Goal: Information Seeking & Learning: Compare options

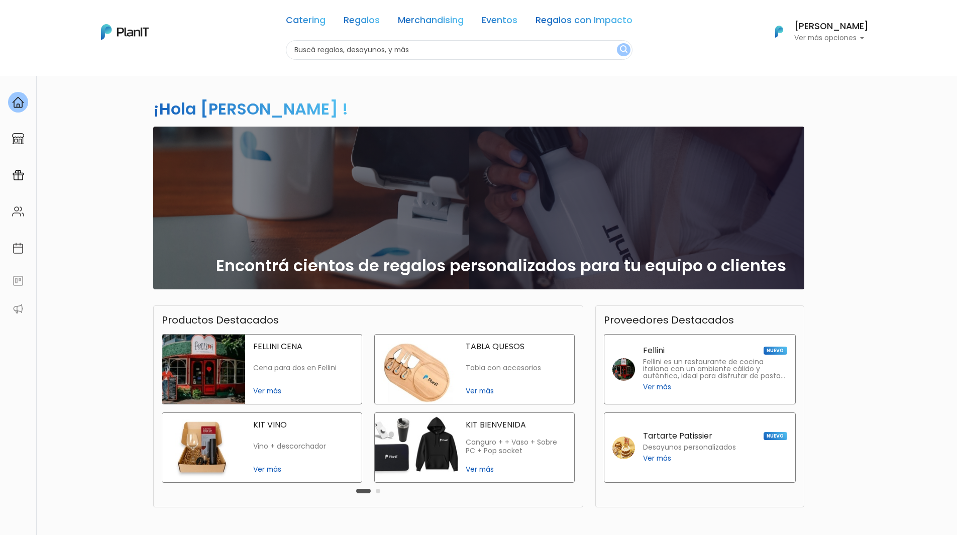
click at [412, 25] on link "Merchandising" at bounding box center [431, 22] width 66 height 12
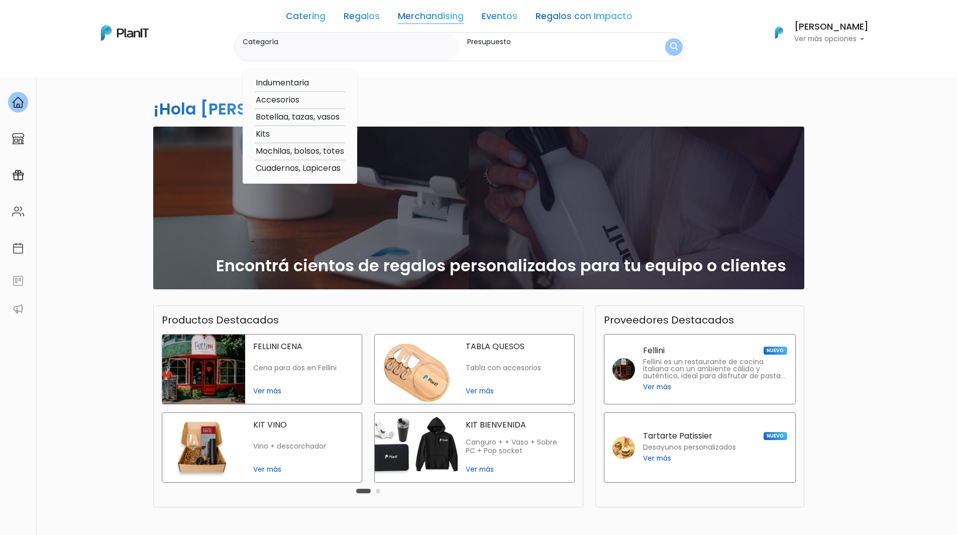
click at [301, 84] on option "Indumentaria" at bounding box center [300, 83] width 90 height 13
type input "Indumentaria"
type input "$0 - $1000"
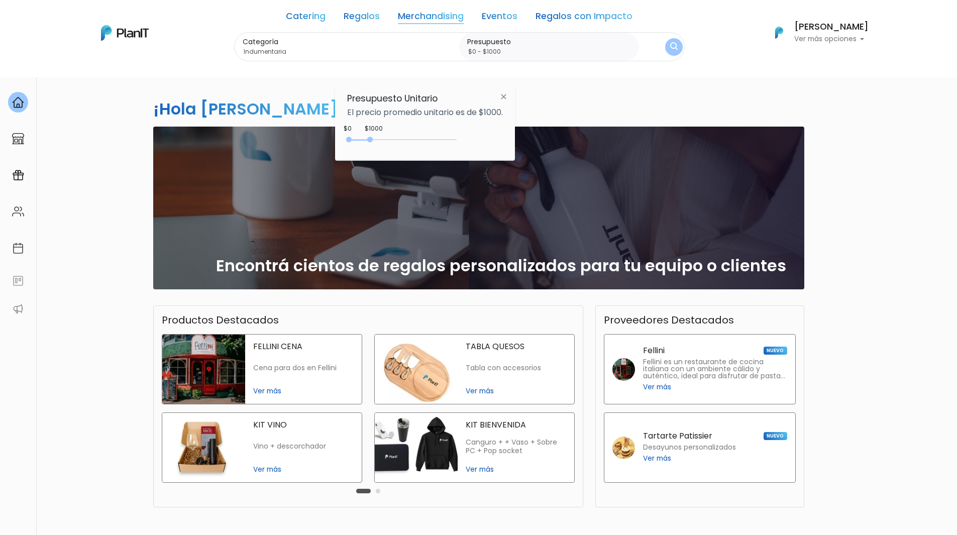
click at [453, 14] on link "Merchandising" at bounding box center [431, 18] width 66 height 12
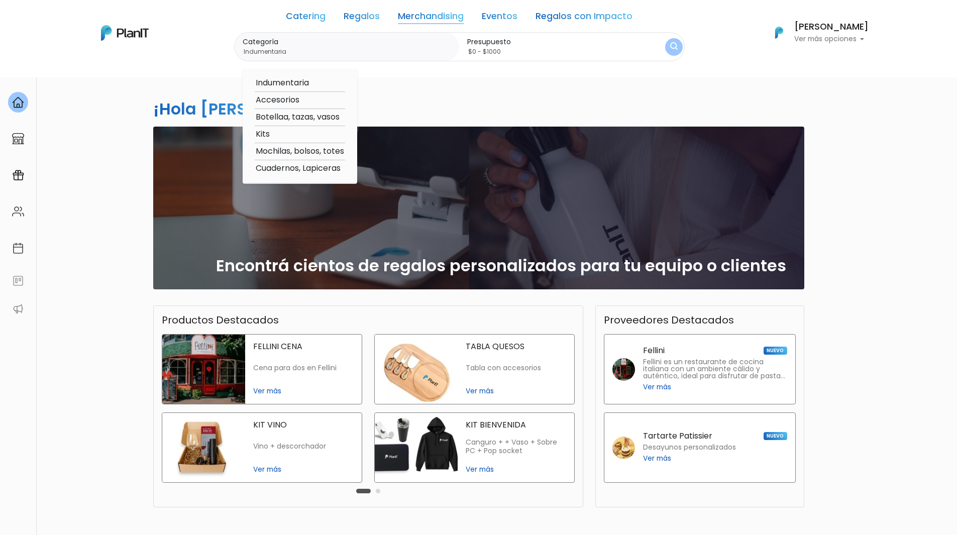
click at [275, 152] on option "Mochilas, bolsos, totes" at bounding box center [300, 151] width 90 height 13
type input "Mochilas, bolsos, totes"
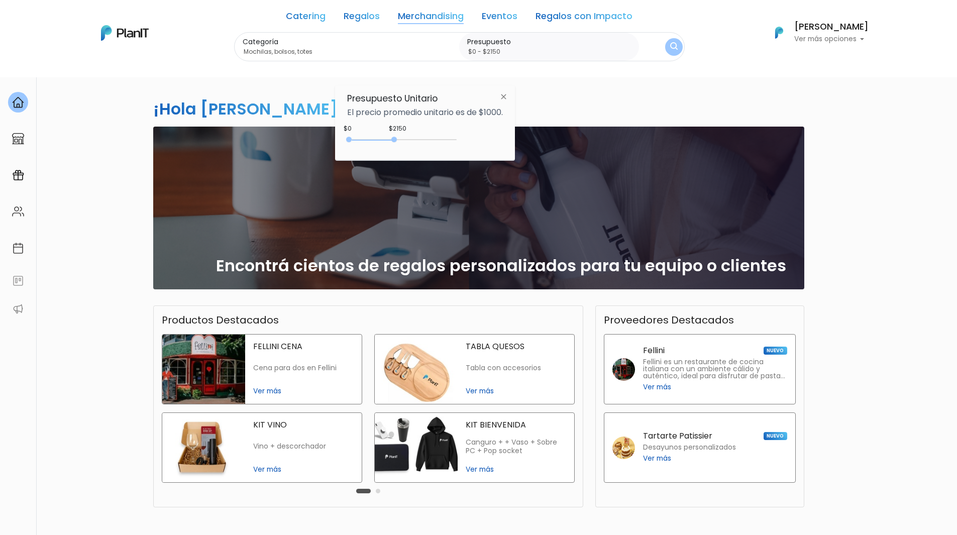
type input "$0 - $2200"
drag, startPoint x: 371, startPoint y: 138, endPoint x: 398, endPoint y: 136, distance: 26.7
click at [398, 136] on div "0 : 2150 0 2150 0,2200" at bounding box center [403, 142] width 105 height 12
click at [504, 100] on img at bounding box center [503, 96] width 19 height 18
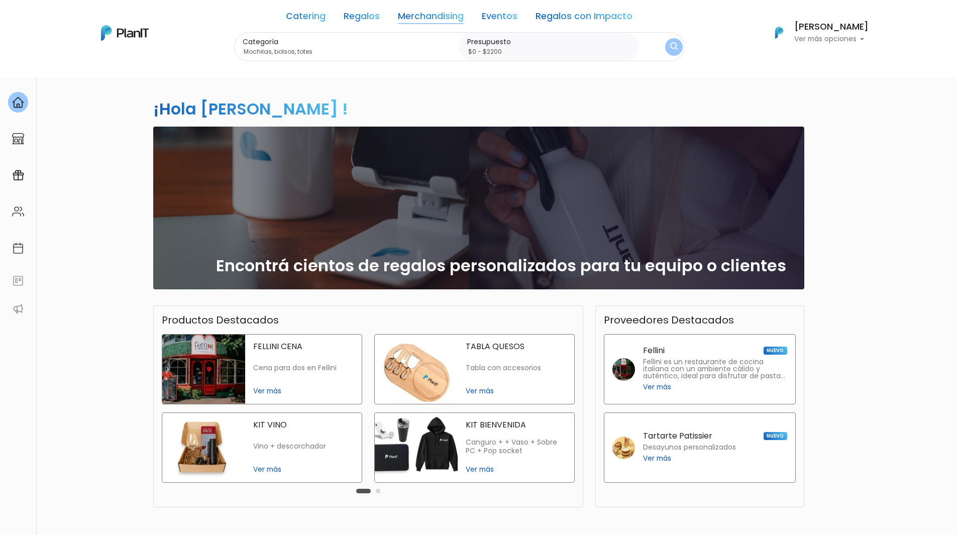
click at [676, 45] on img "submit" at bounding box center [673, 47] width 9 height 11
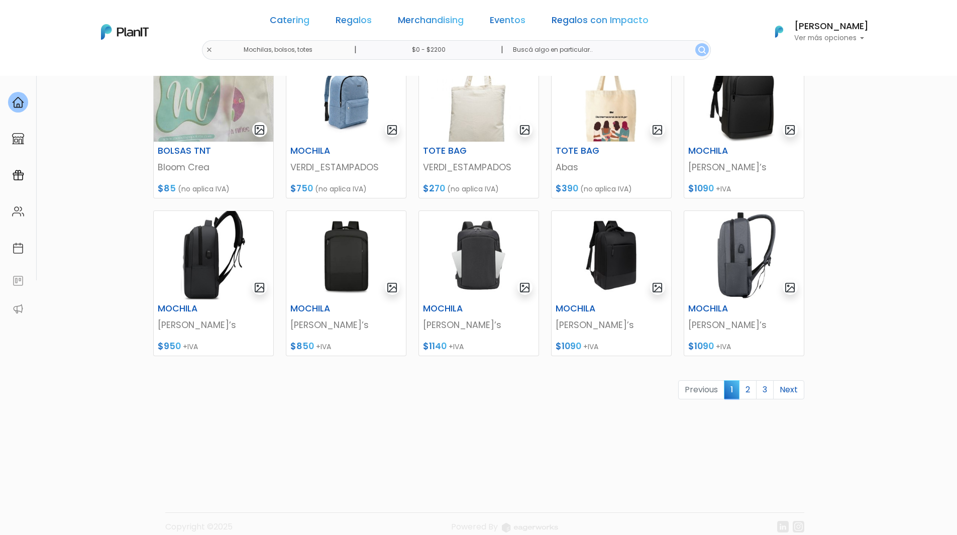
scroll to position [344, 0]
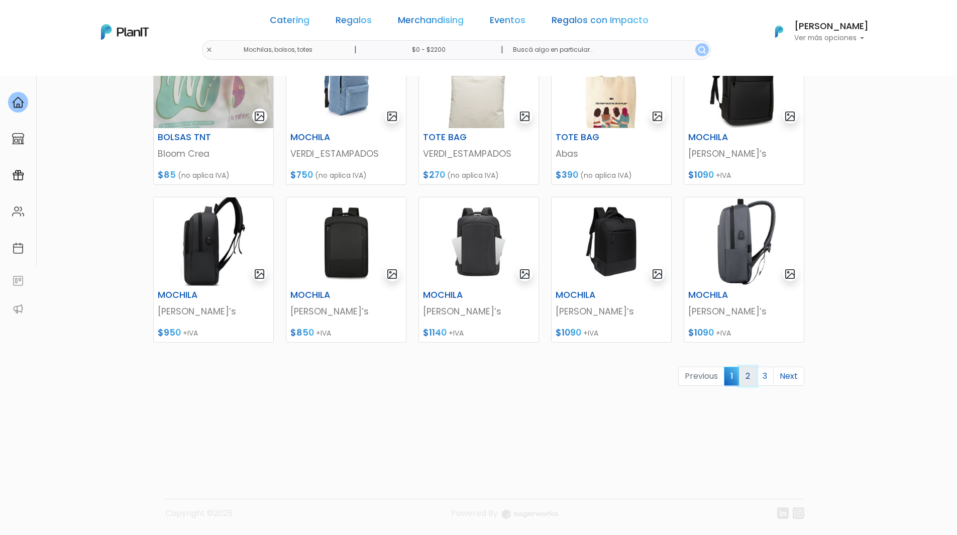
click at [749, 374] on link "2" at bounding box center [748, 376] width 18 height 19
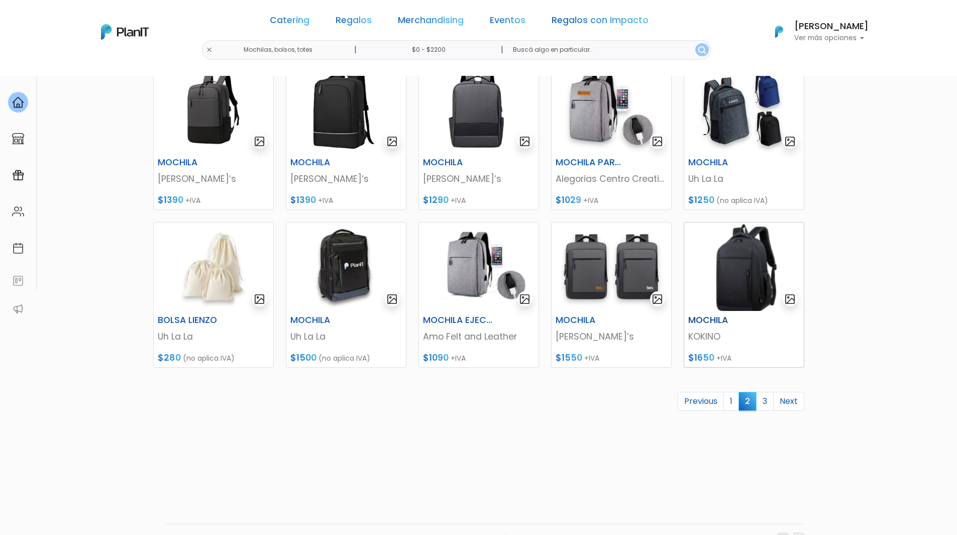
scroll to position [294, 0]
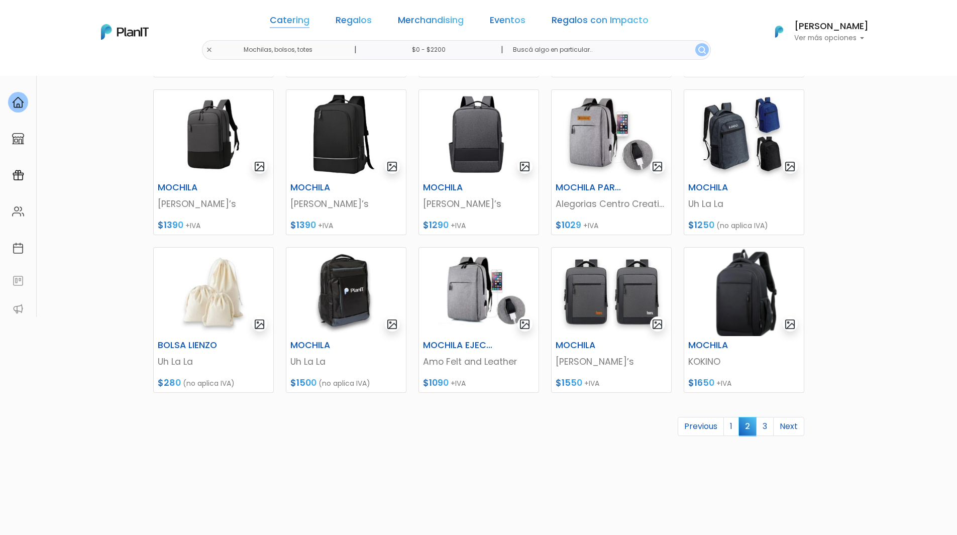
click at [295, 21] on link "Catering" at bounding box center [290, 22] width 40 height 12
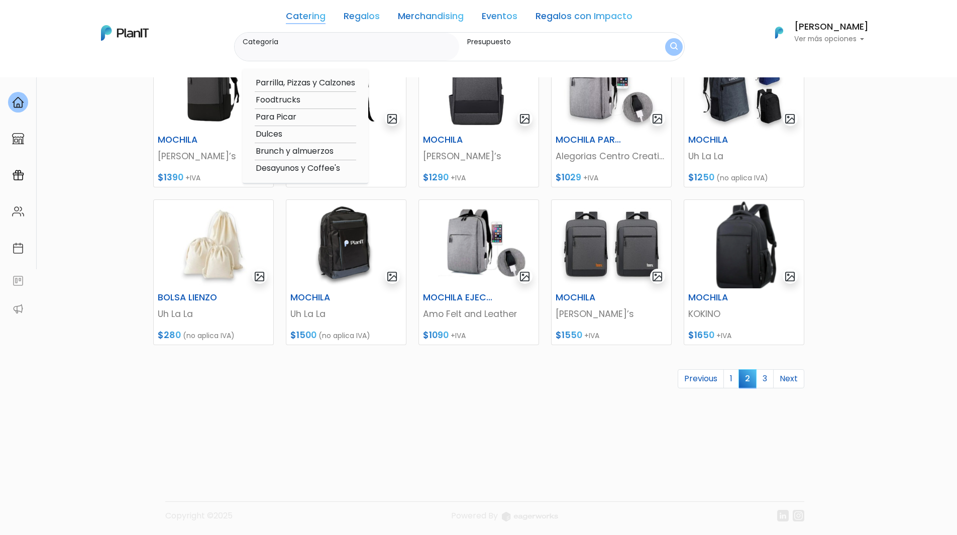
scroll to position [344, 0]
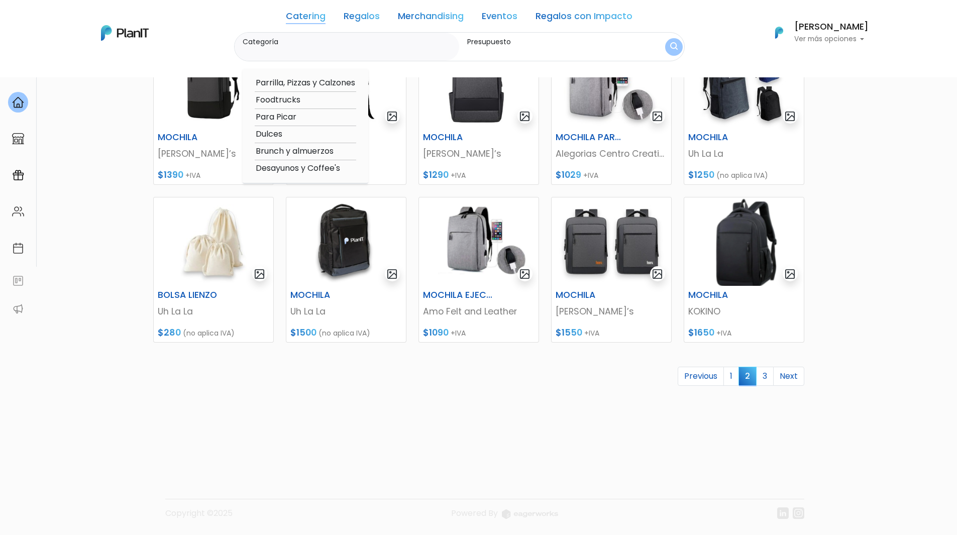
click at [374, 13] on link "Regalos" at bounding box center [361, 18] width 36 height 12
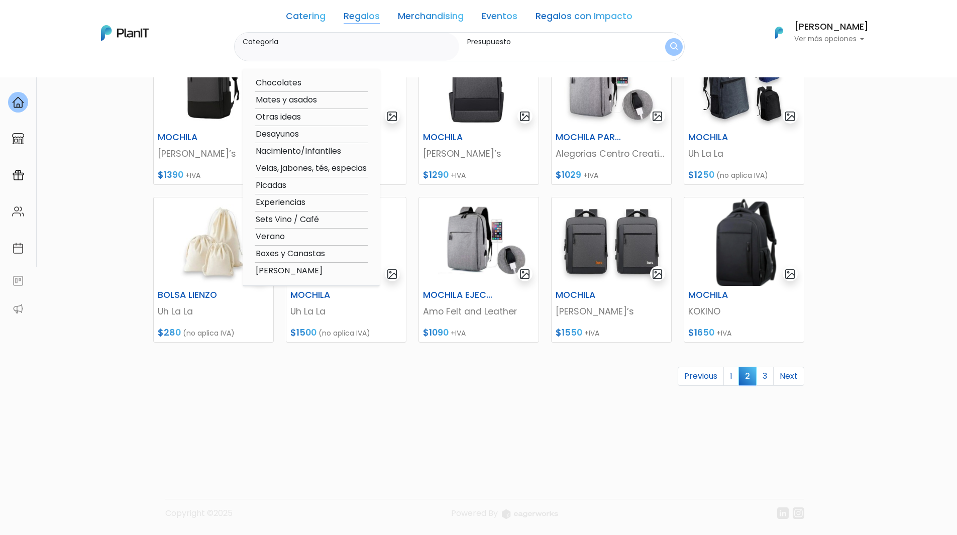
click at [293, 254] on option "Boxes y Canastas" at bounding box center [311, 254] width 113 height 13
type input "Boxes y Canastas"
type input "$0 - $2200"
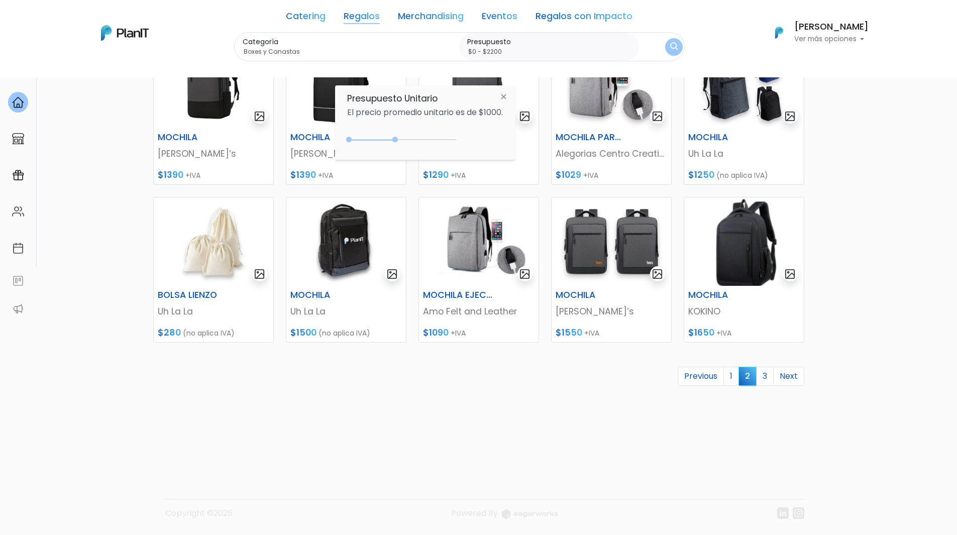
click at [506, 94] on img at bounding box center [503, 96] width 19 height 18
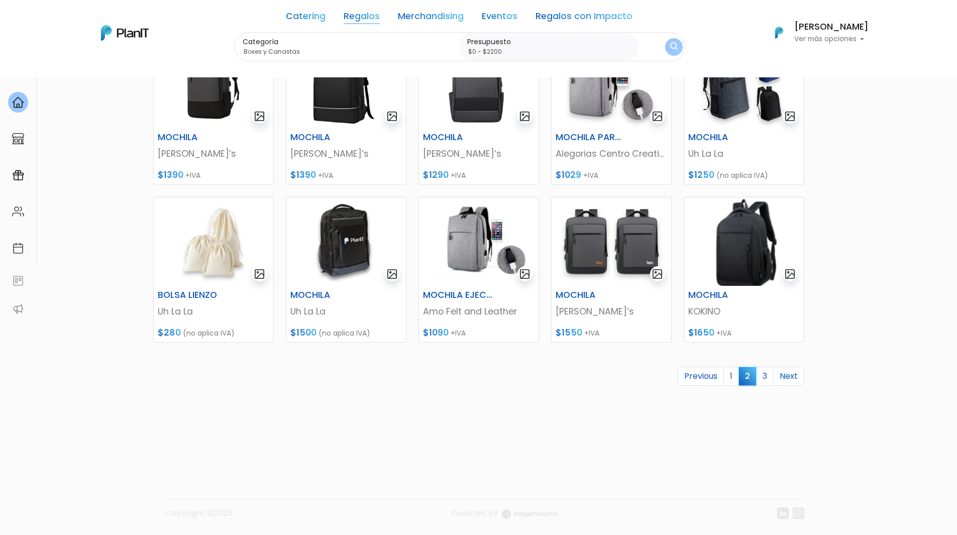
click at [665, 45] on button "submit" at bounding box center [674, 47] width 18 height 18
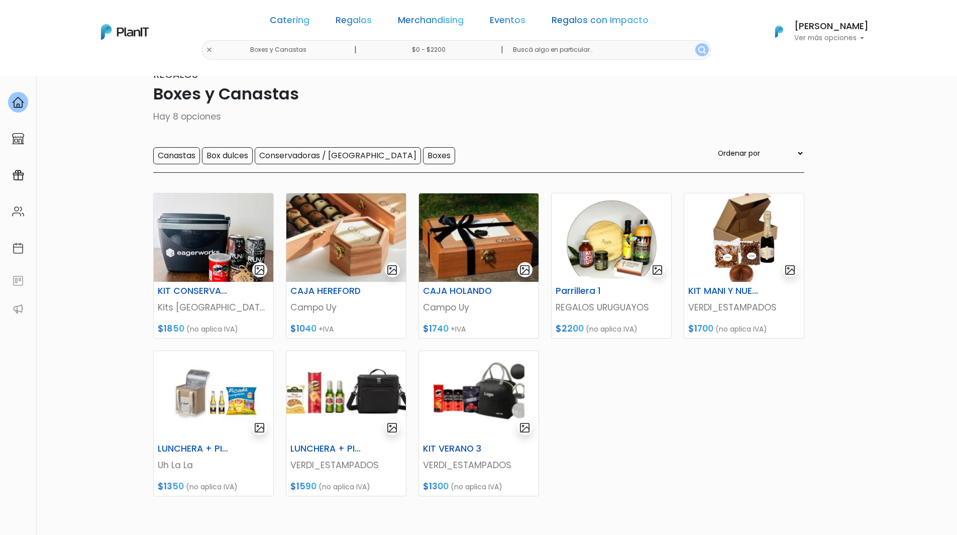
scroll to position [8, 0]
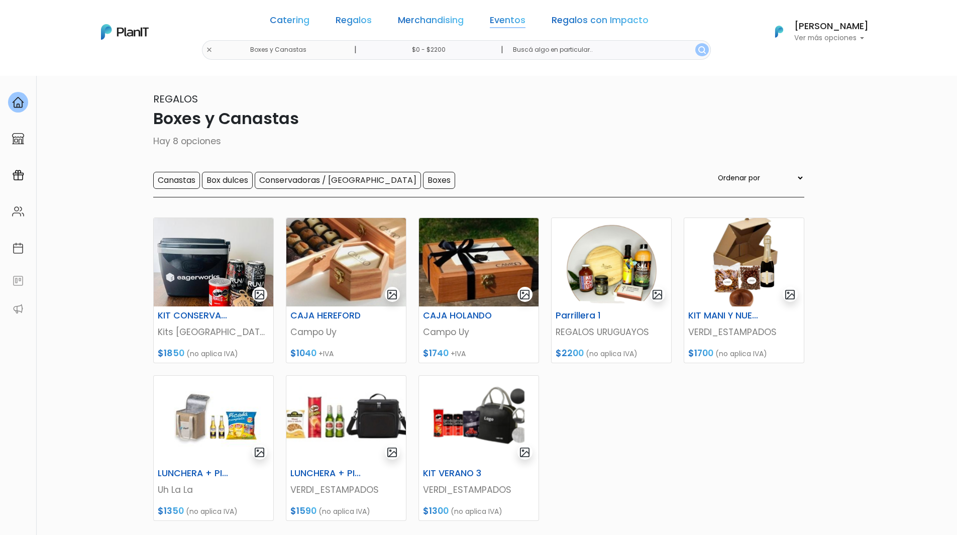
click at [515, 18] on link "Eventos" at bounding box center [508, 22] width 36 height 12
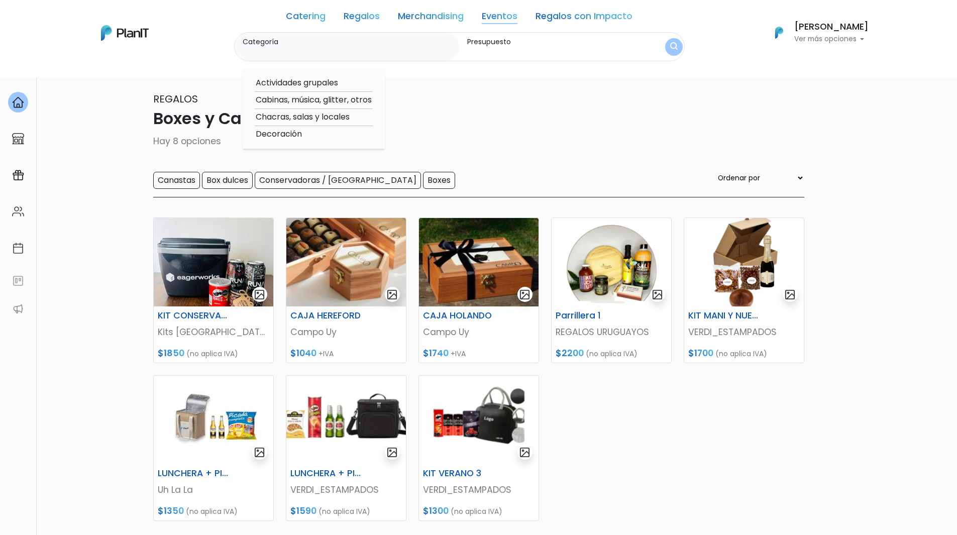
click at [280, 117] on option "Chacras, salas y locales" at bounding box center [314, 117] width 118 height 13
type input "Chacras, salas y locales"
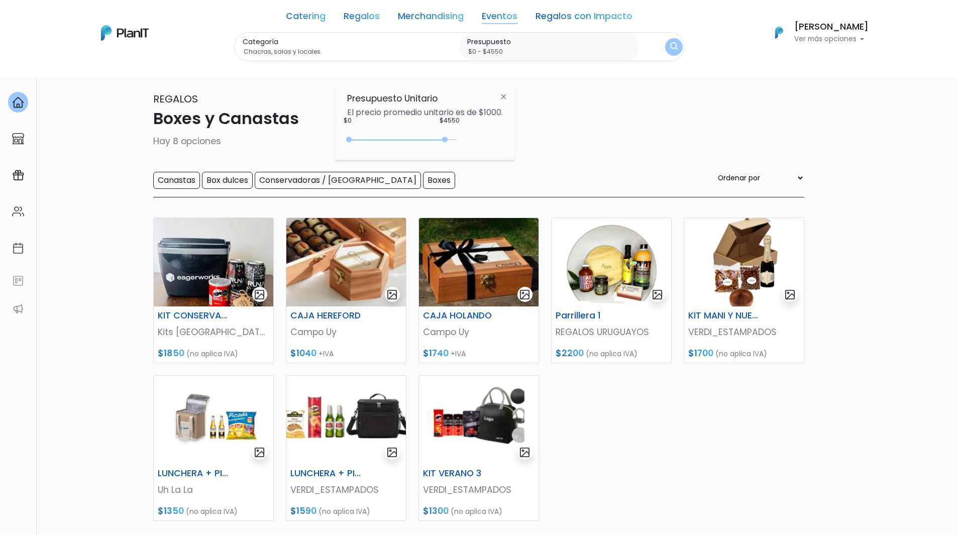
drag, startPoint x: 396, startPoint y: 139, endPoint x: 447, endPoint y: 128, distance: 52.4
click at [447, 128] on div "Presupuesto Unitario El precio promedio unitario es de $1000. $4550 $0 0 : 4550…" at bounding box center [425, 122] width 180 height 75
type input "$0 - Más de $5000"
drag, startPoint x: 445, startPoint y: 140, endPoint x: 490, endPoint y: 142, distance: 44.2
click at [490, 142] on div "+$5000 $0 0 : 5000 0 5000 0,5000" at bounding box center [425, 142] width 156 height 20
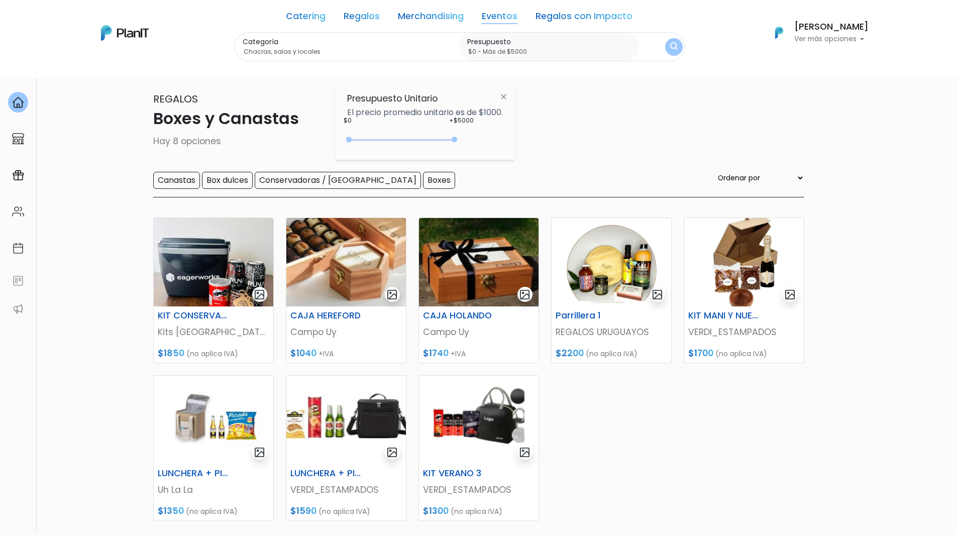
click at [505, 96] on img at bounding box center [503, 96] width 19 height 18
click at [669, 44] on img "submit" at bounding box center [673, 47] width 8 height 10
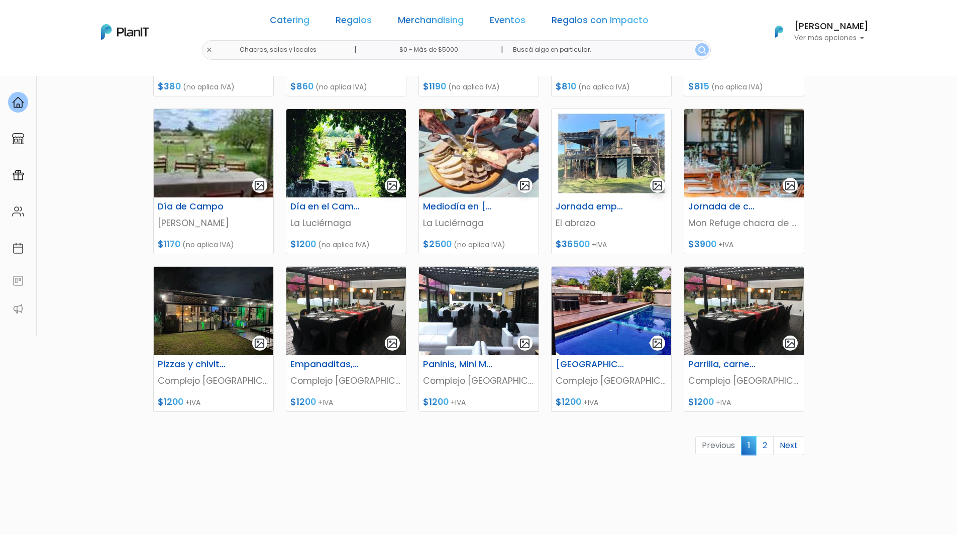
scroll to position [301, 0]
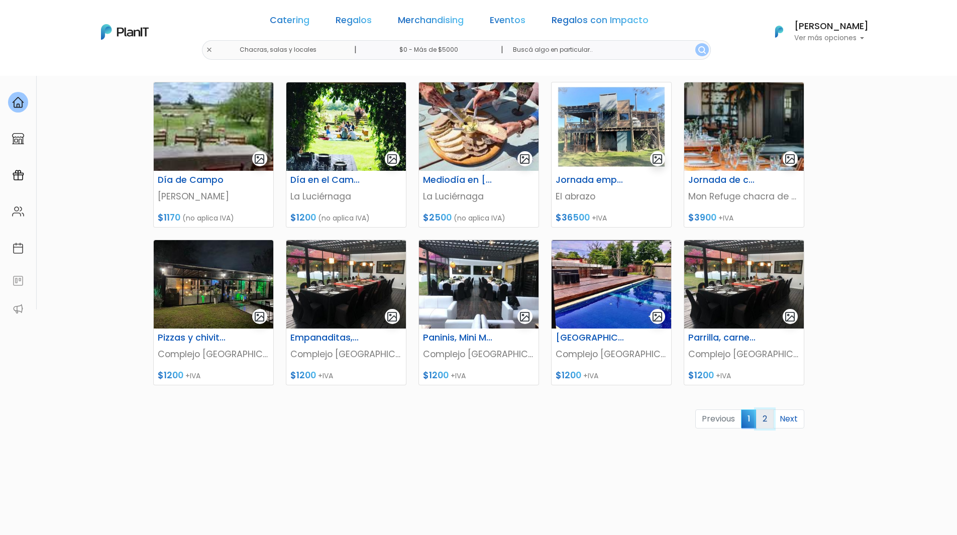
click at [767, 417] on link "2" at bounding box center [765, 418] width 18 height 19
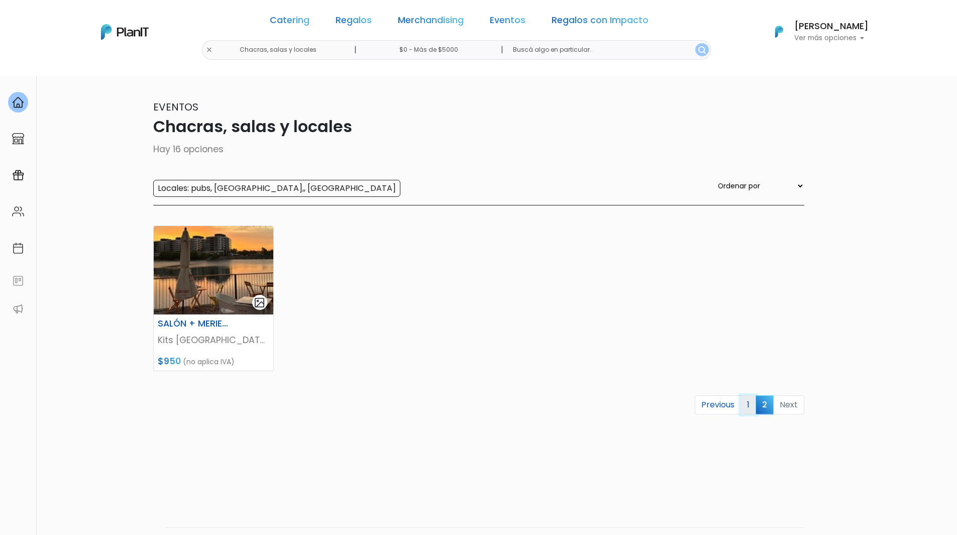
click at [747, 404] on link "1" at bounding box center [748, 404] width 16 height 19
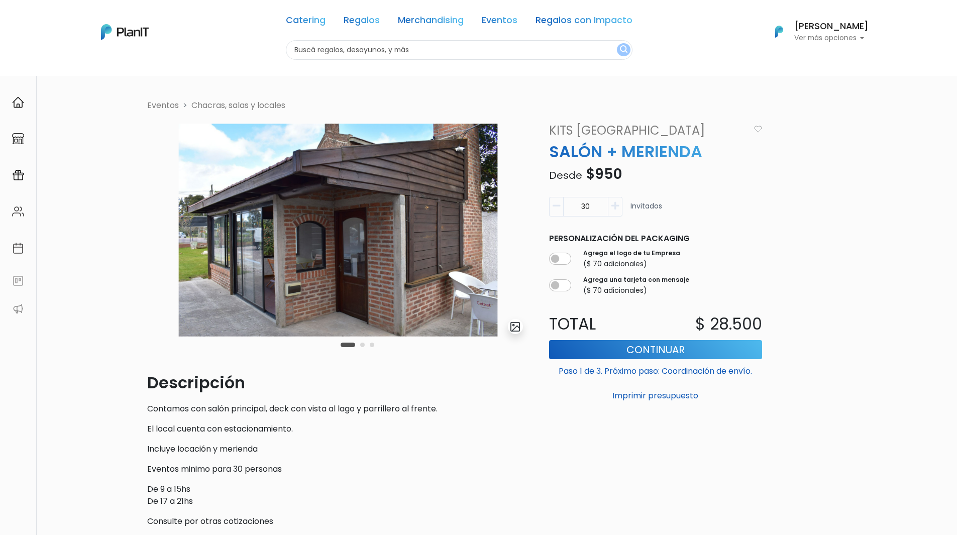
click at [473, 295] on img at bounding box center [338, 230] width 382 height 217
click at [512, 328] on img "submit" at bounding box center [515, 327] width 12 height 12
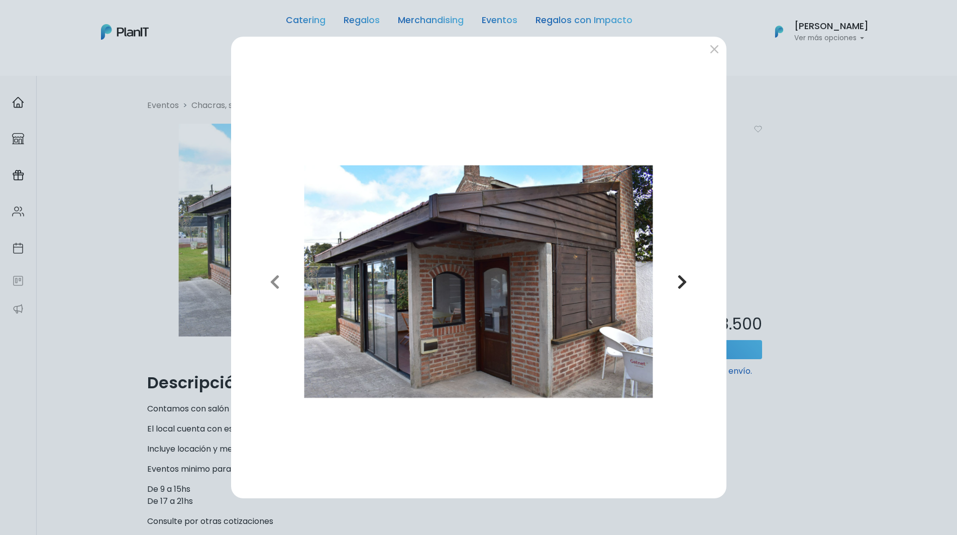
click at [680, 278] on icon "button" at bounding box center [682, 282] width 10 height 16
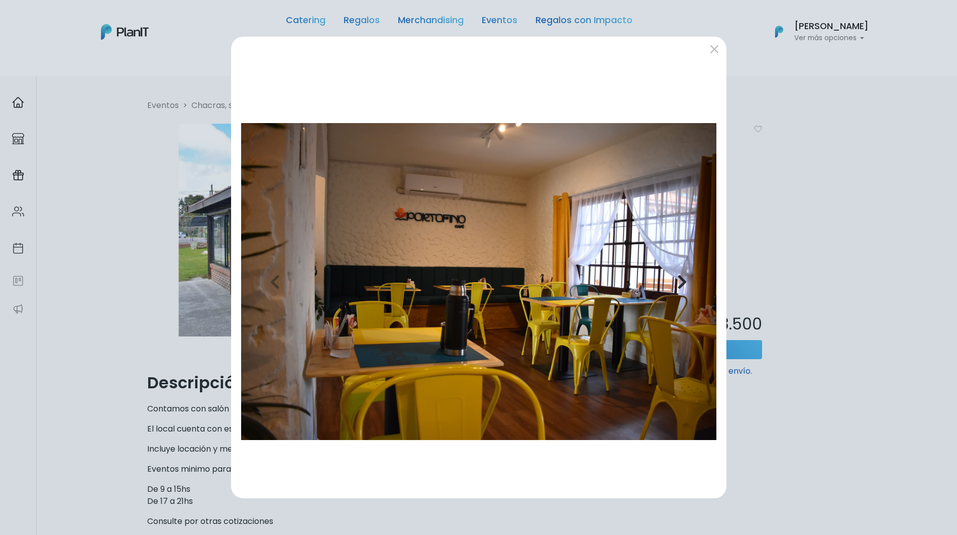
click at [680, 278] on icon "button" at bounding box center [682, 282] width 10 height 16
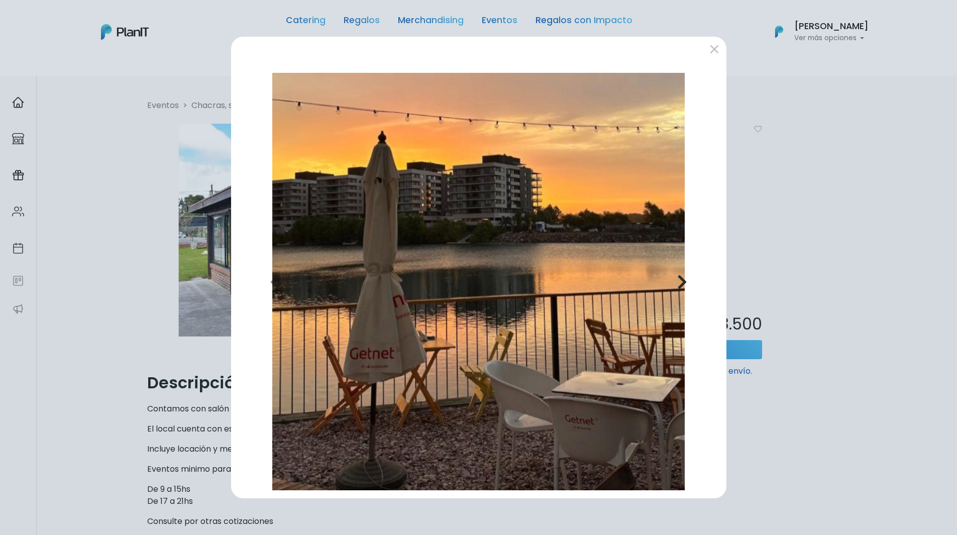
click at [682, 280] on icon "button" at bounding box center [682, 282] width 10 height 16
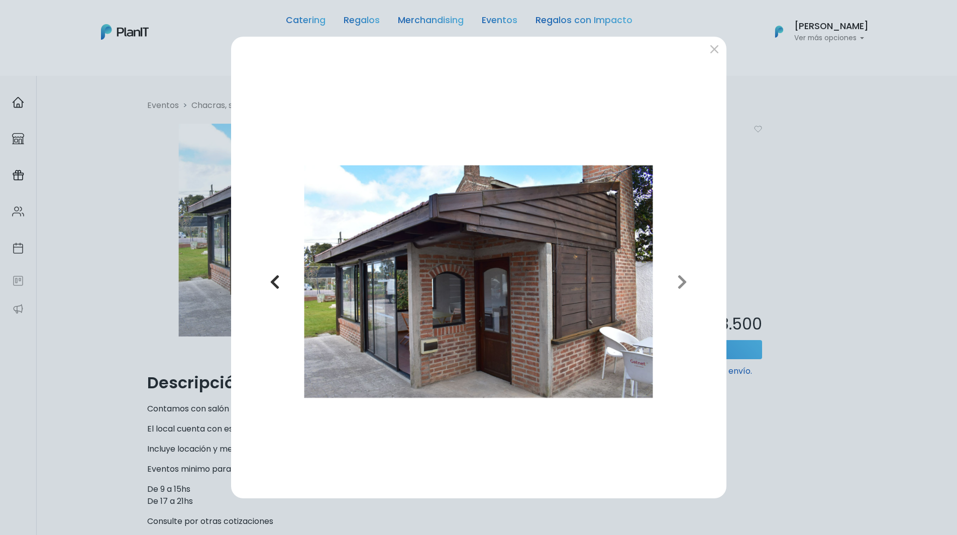
click at [275, 281] on icon "button" at bounding box center [275, 282] width 10 height 16
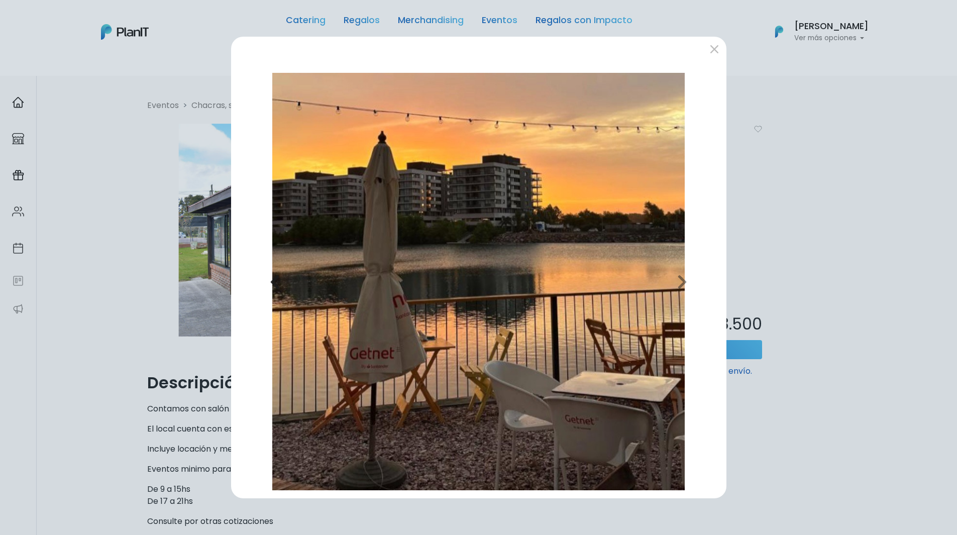
click at [271, 281] on icon "button" at bounding box center [275, 282] width 10 height 16
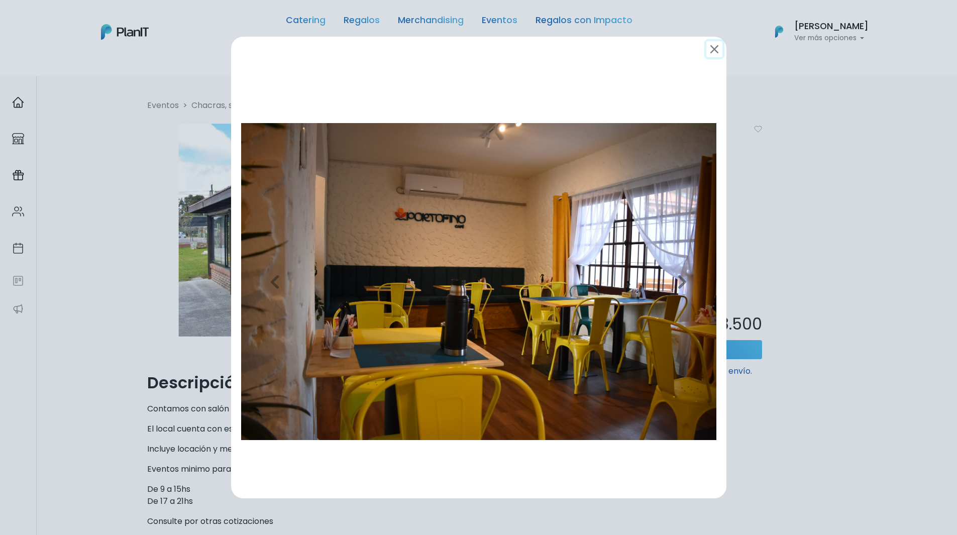
click at [716, 48] on button "submit" at bounding box center [714, 49] width 16 height 16
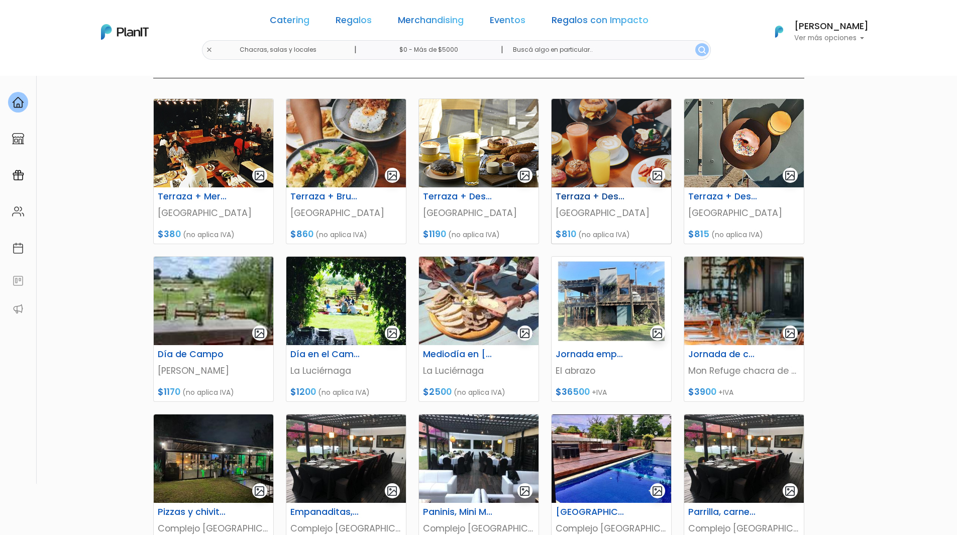
scroll to position [201, 0]
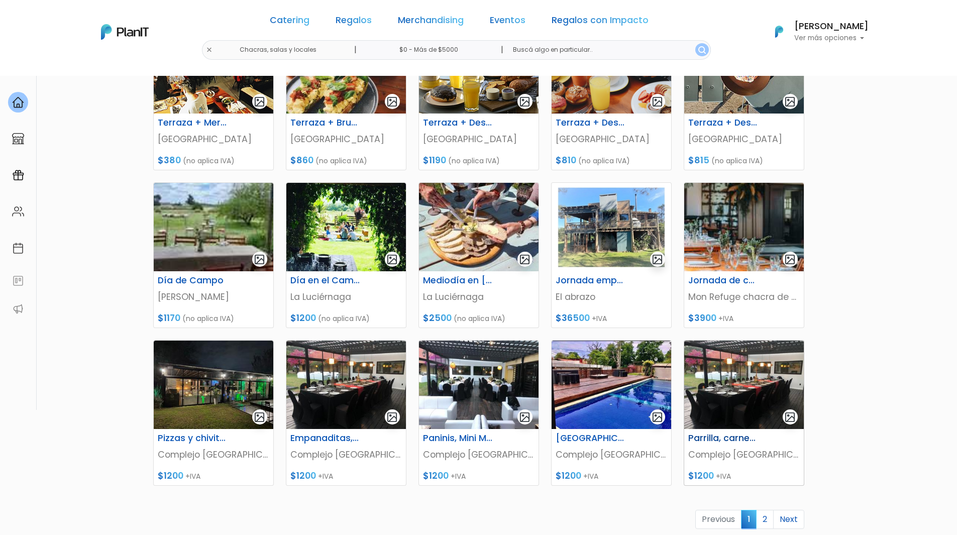
drag, startPoint x: 729, startPoint y: 442, endPoint x: 713, endPoint y: 398, distance: 46.6
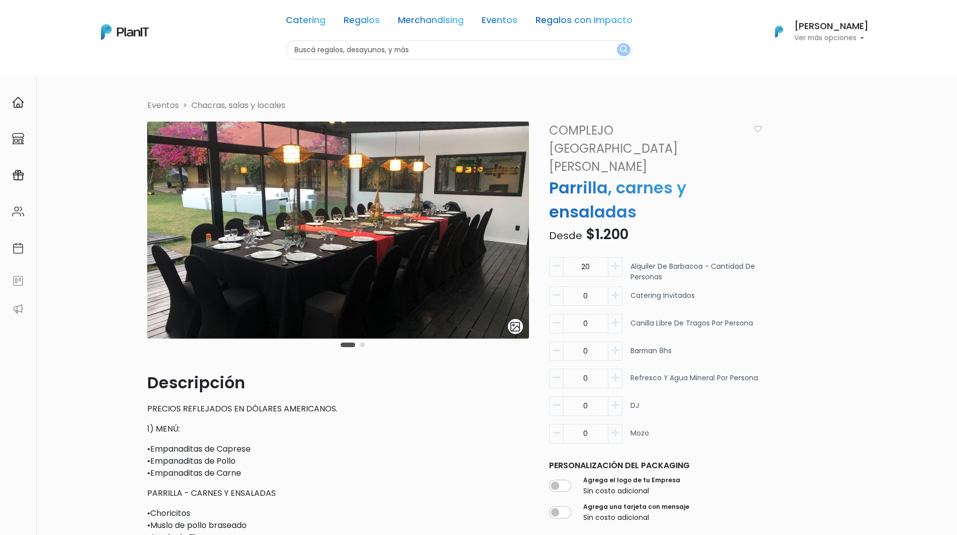
click at [617, 396] on button "button" at bounding box center [615, 406] width 14 height 20
type input "1"
click at [611, 346] on icon "button" at bounding box center [615, 350] width 8 height 9
type input "1"
click at [612, 318] on icon "button" at bounding box center [615, 322] width 8 height 9
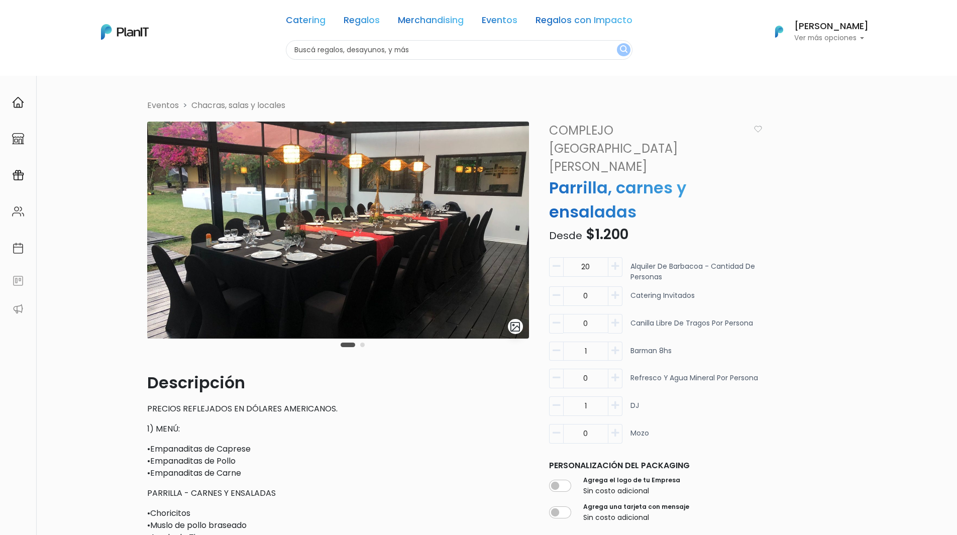
type input "1"
click at [623, 286] on div "0 Catering Invitados" at bounding box center [655, 300] width 213 height 28
click at [613, 428] on icon "button" at bounding box center [615, 432] width 8 height 9
type input "1"
click at [617, 373] on icon "button" at bounding box center [615, 377] width 8 height 9
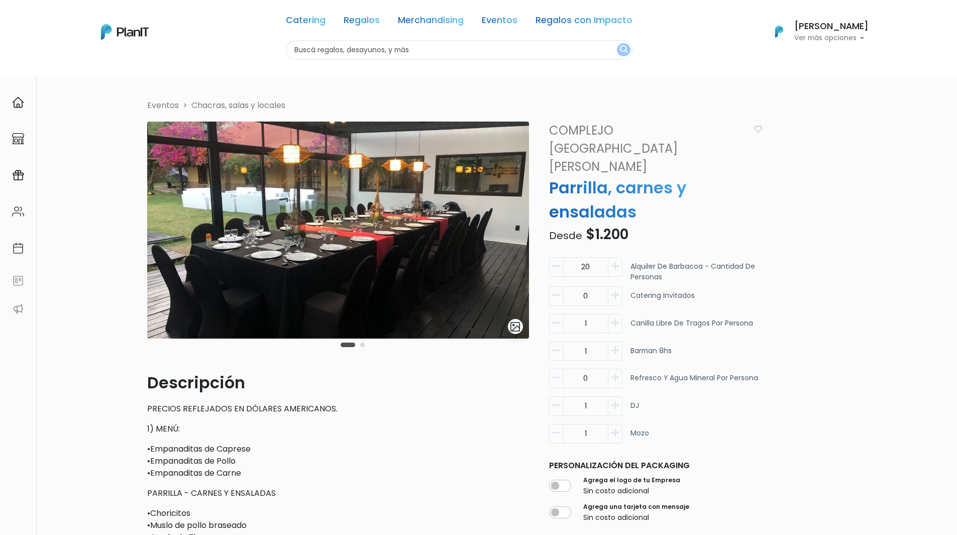
type input "1"
click at [608, 286] on button "button" at bounding box center [615, 296] width 14 height 20
type input "1"
click at [412, 47] on input "text" at bounding box center [459, 50] width 347 height 20
type input "tag valija"
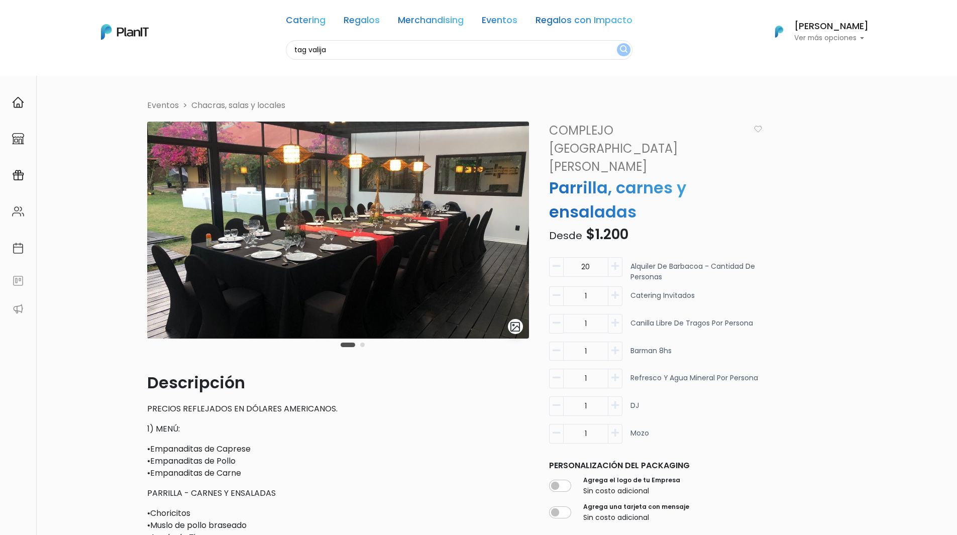
click at [617, 43] on button "submit" at bounding box center [624, 49] width 14 height 13
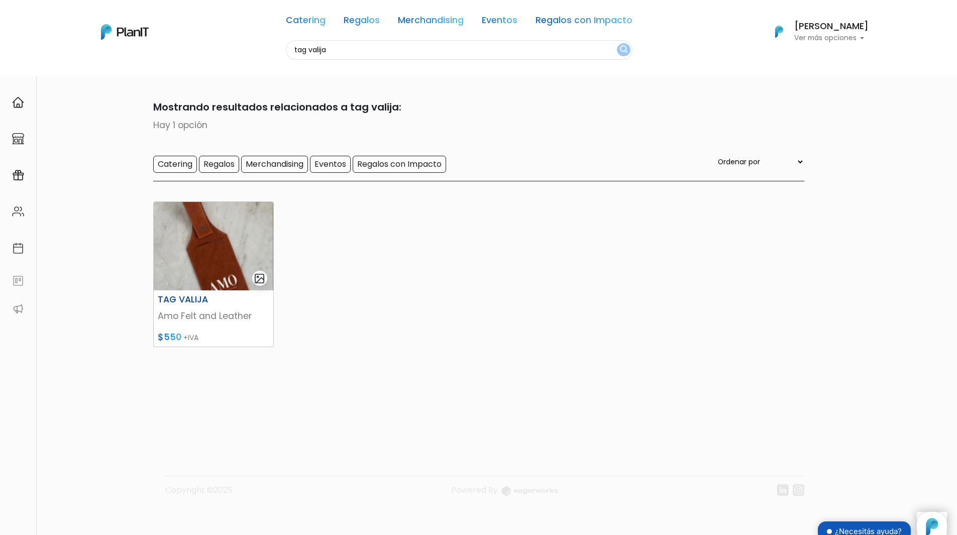
click at [188, 266] on img at bounding box center [214, 246] width 120 height 88
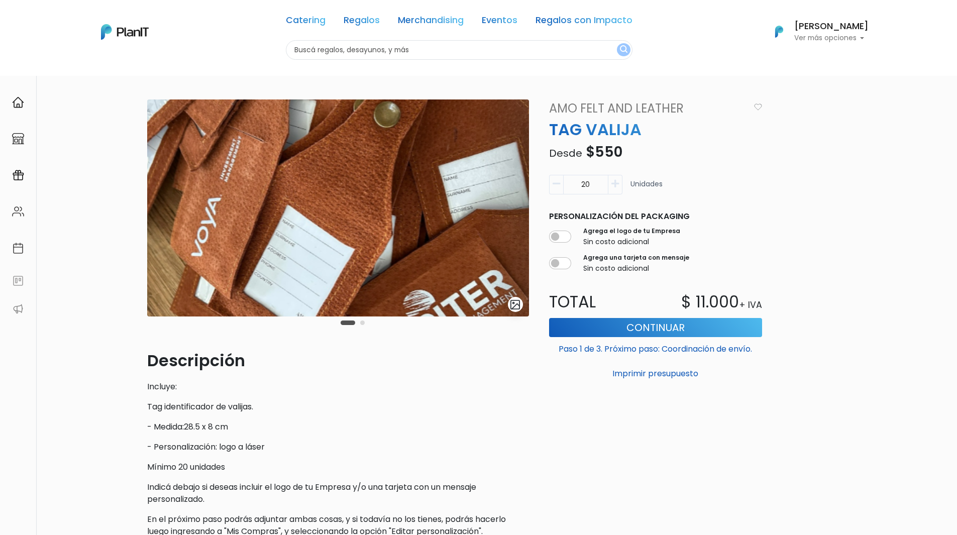
click at [512, 301] on img "submit" at bounding box center [515, 305] width 12 height 12
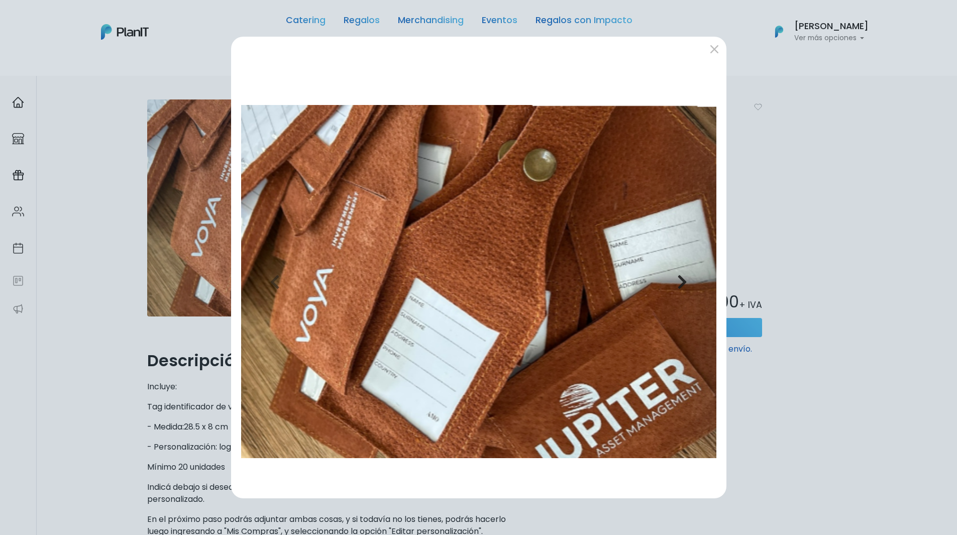
click at [671, 283] on button "Next" at bounding box center [682, 281] width 72 height 417
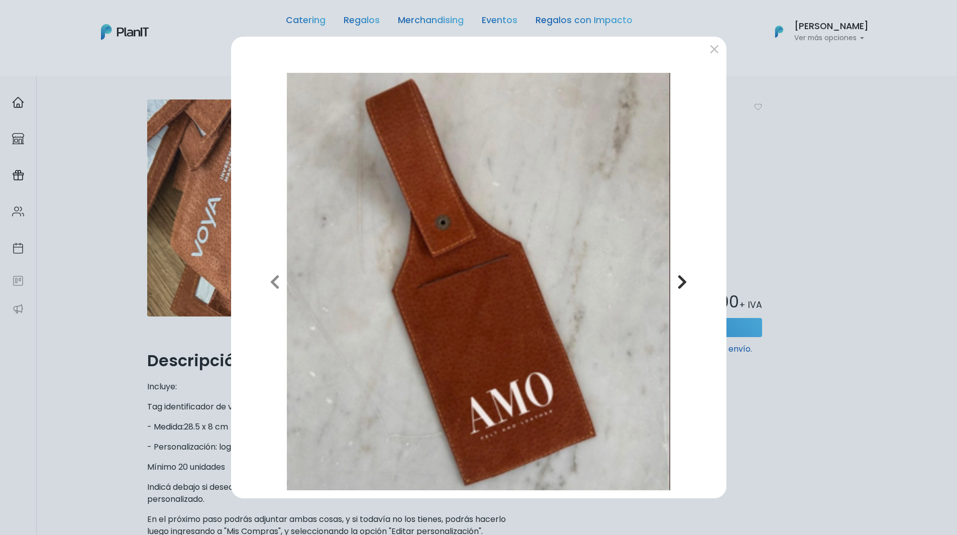
click at [671, 283] on button "Next" at bounding box center [682, 281] width 72 height 417
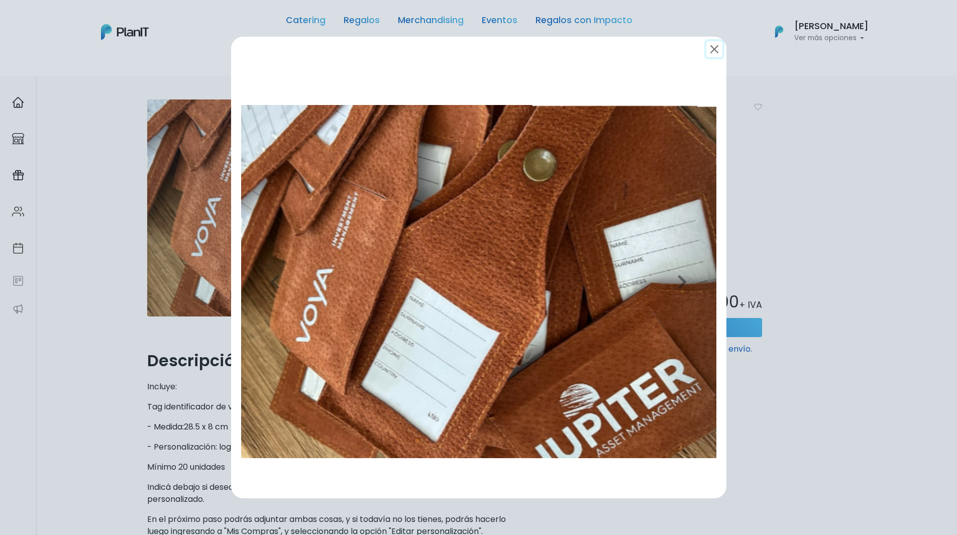
click at [714, 51] on button "submit" at bounding box center [714, 49] width 16 height 16
click at [711, 46] on form at bounding box center [712, 51] width 12 height 12
click at [712, 48] on form at bounding box center [712, 51] width 12 height 12
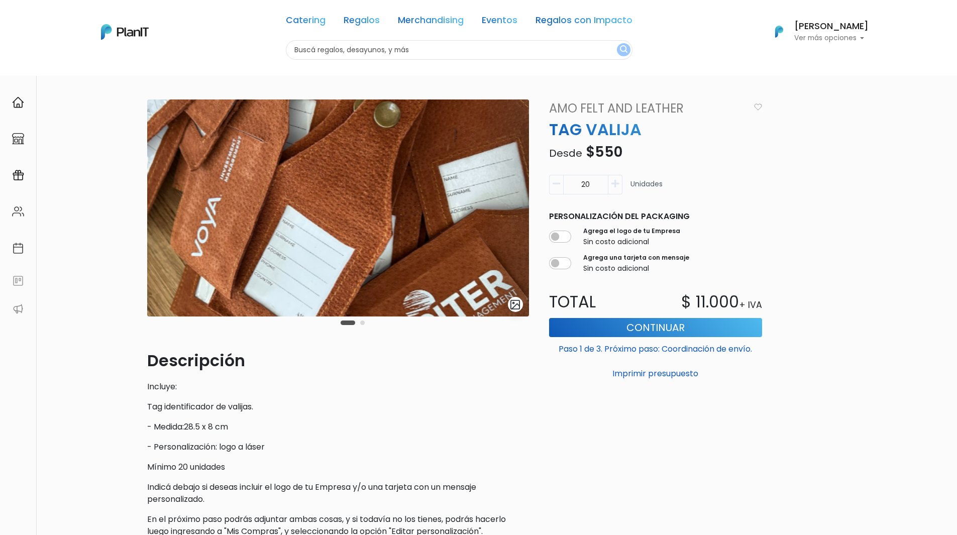
click at [714, 50] on div "Catering Regalos Merchandising Eventos Regalos con Impacto Catering Regalos Mer…" at bounding box center [478, 32] width 803 height 56
click at [379, 47] on input "text" at bounding box center [459, 50] width 347 height 20
click at [664, 105] on link "Amo Felt and Leather" at bounding box center [646, 108] width 206 height 18
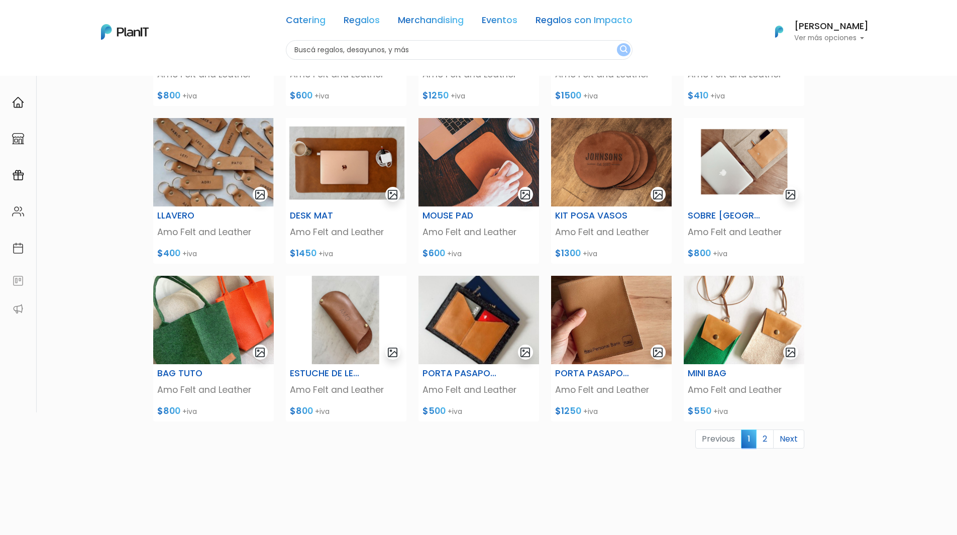
scroll to position [201, 0]
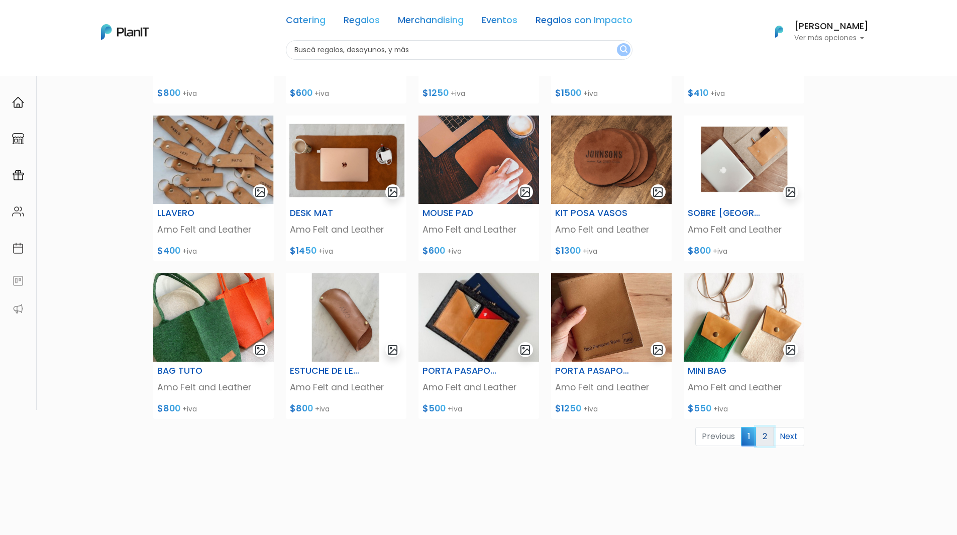
click at [766, 436] on link "2" at bounding box center [765, 436] width 18 height 19
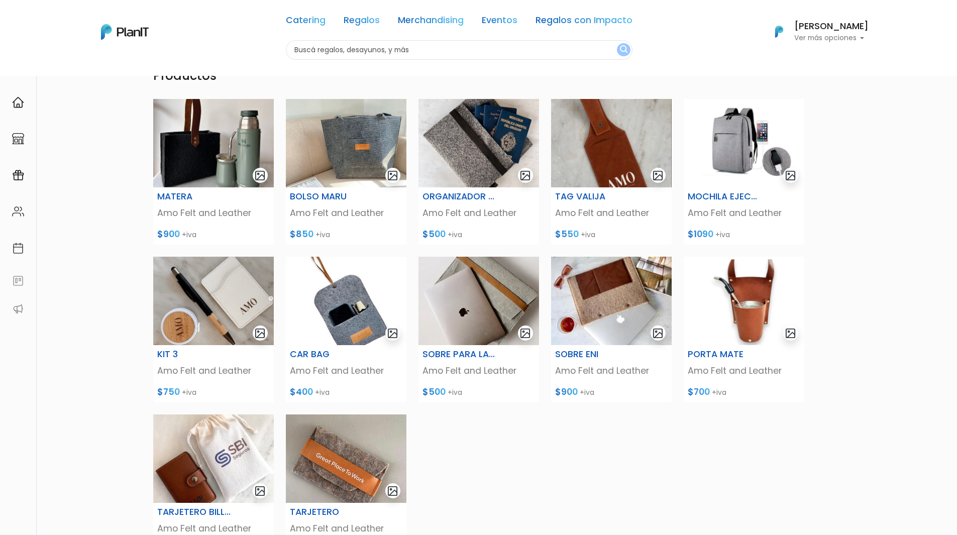
scroll to position [100, 0]
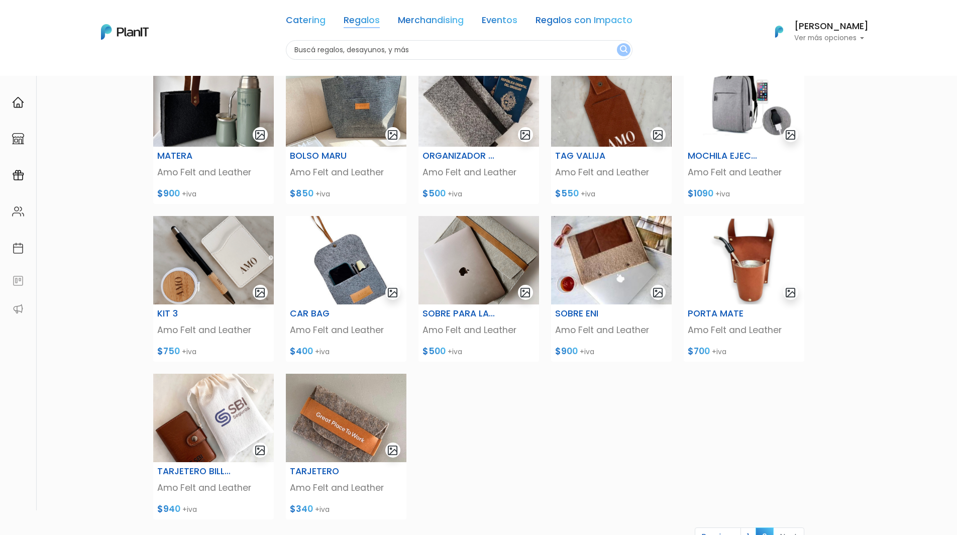
click at [378, 19] on link "Regalos" at bounding box center [361, 22] width 36 height 12
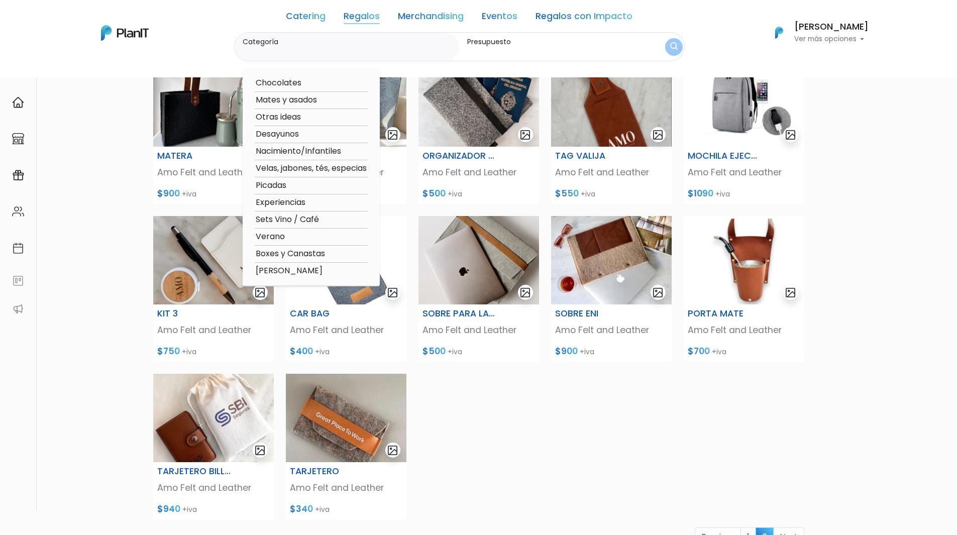
click at [375, 39] on label "Categoría" at bounding box center [349, 42] width 213 height 11
click at [375, 47] on input "Categoría" at bounding box center [349, 52] width 213 height 10
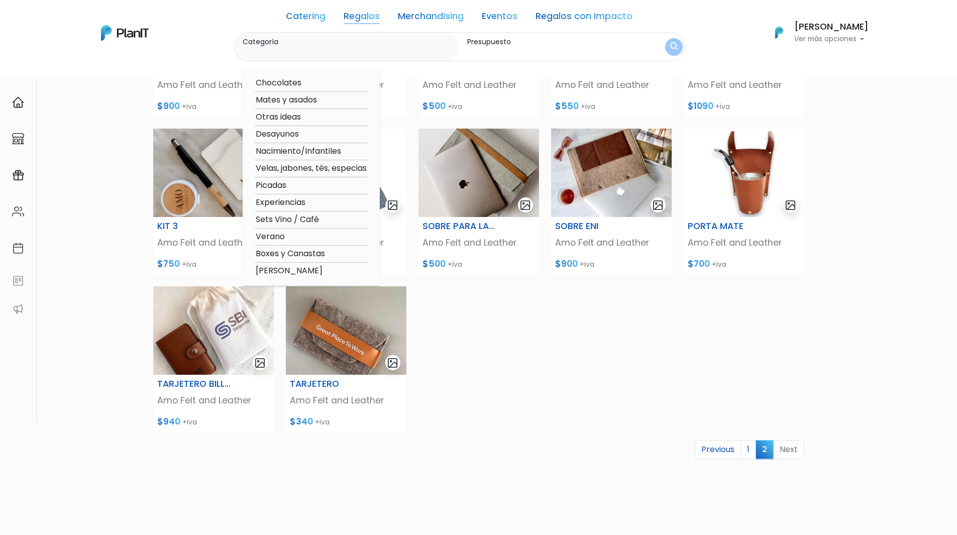
scroll to position [285, 0]
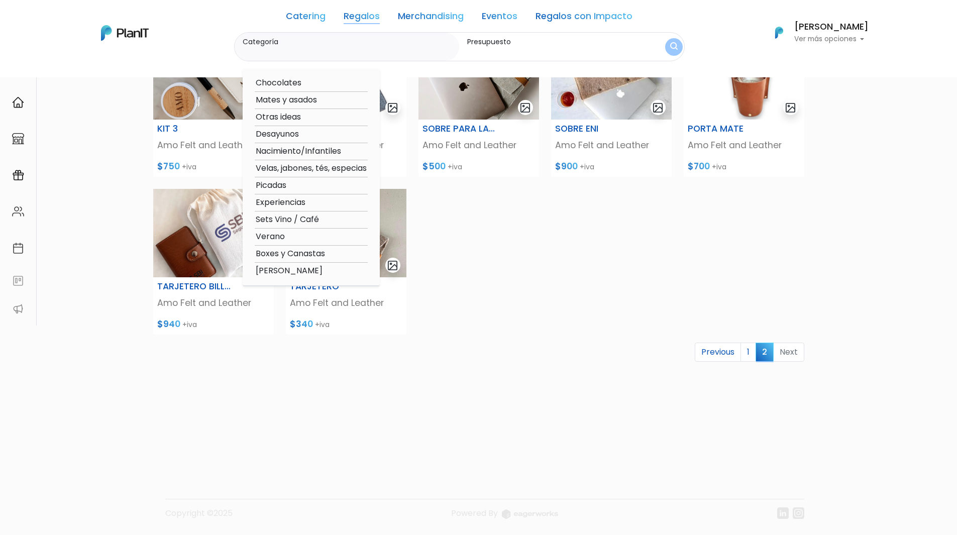
click at [287, 271] on option "[PERSON_NAME]" at bounding box center [311, 271] width 113 height 13
type input "[PERSON_NAME]"
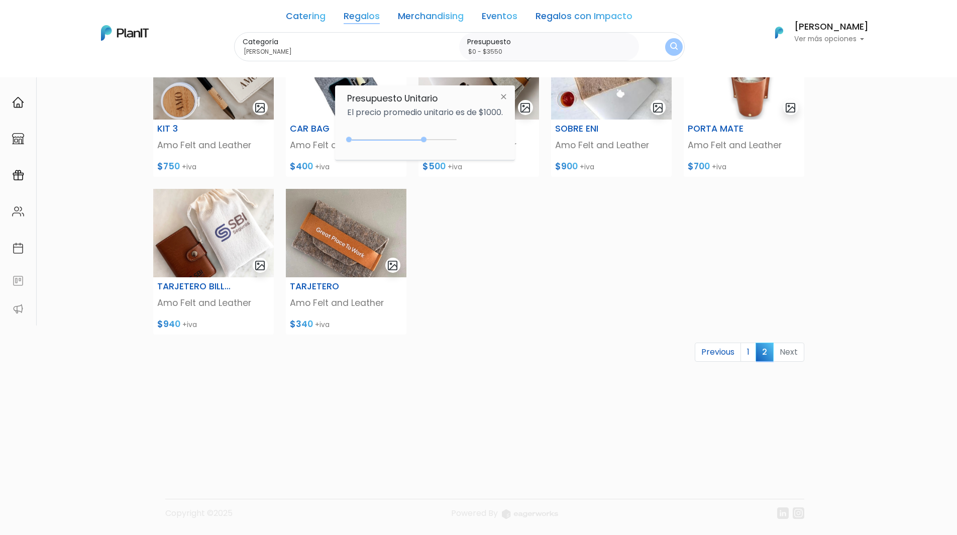
drag, startPoint x: 369, startPoint y: 139, endPoint x: 425, endPoint y: 139, distance: 56.2
click at [425, 139] on div at bounding box center [424, 140] width 6 height 6
type input "$0 - Más de $5000"
drag, startPoint x: 425, startPoint y: 139, endPoint x: 482, endPoint y: 139, distance: 56.7
click at [482, 139] on div "+$5000 $0 0 : 5000 0 5000 0,5000" at bounding box center [425, 142] width 156 height 20
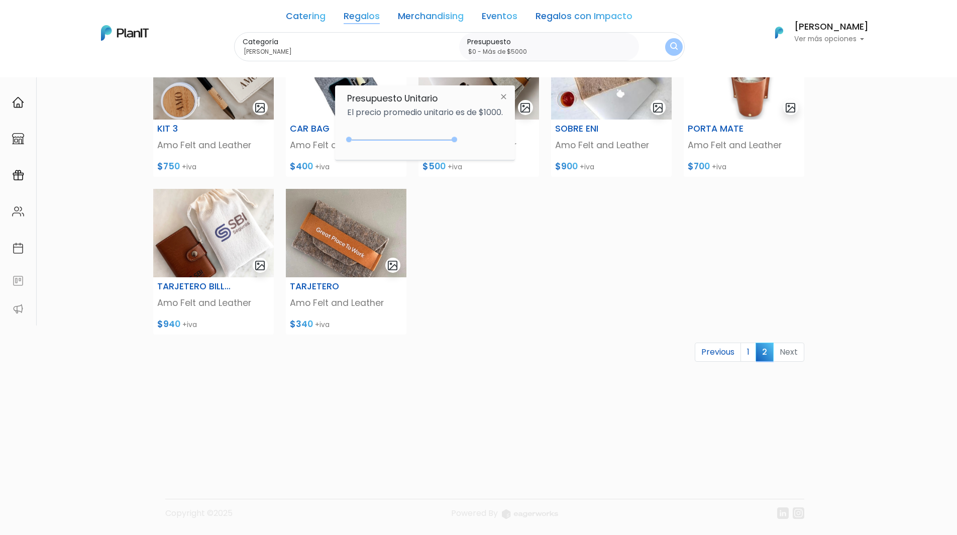
click at [510, 98] on img at bounding box center [503, 96] width 19 height 18
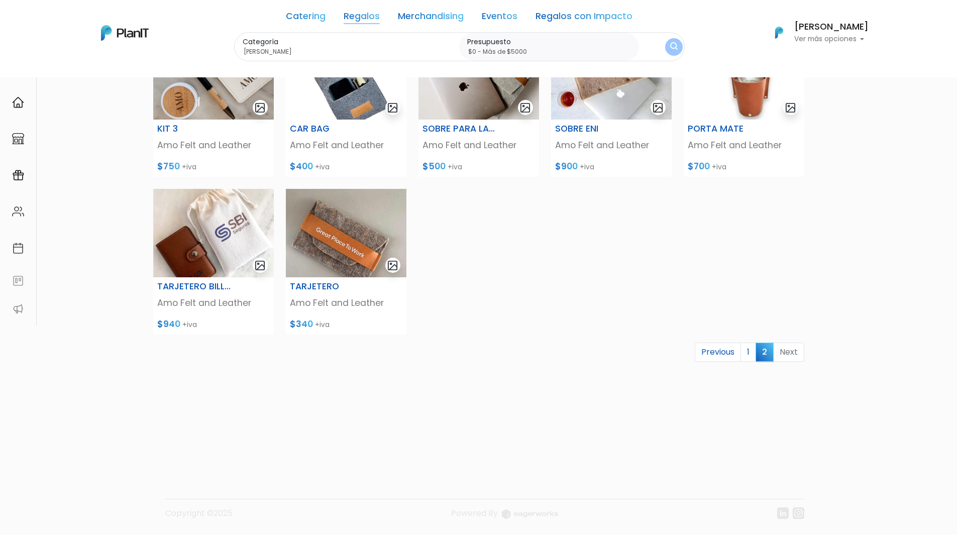
click at [669, 42] on button "submit" at bounding box center [673, 47] width 18 height 18
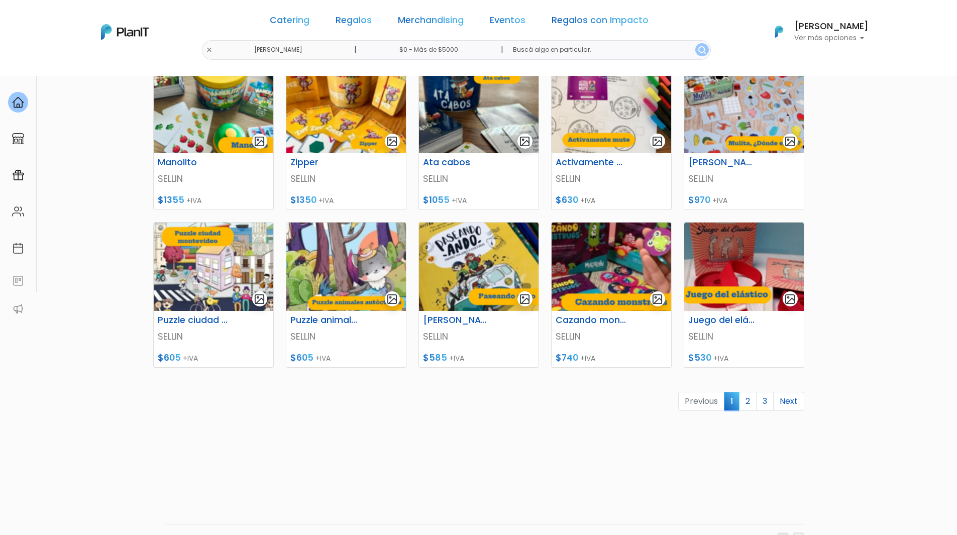
scroll to position [344, 0]
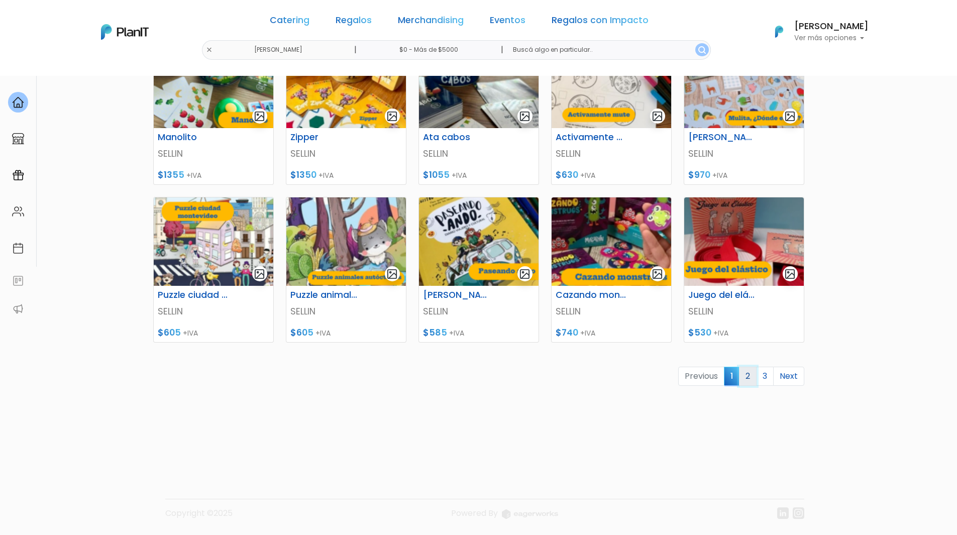
click at [747, 373] on link "2" at bounding box center [748, 376] width 18 height 19
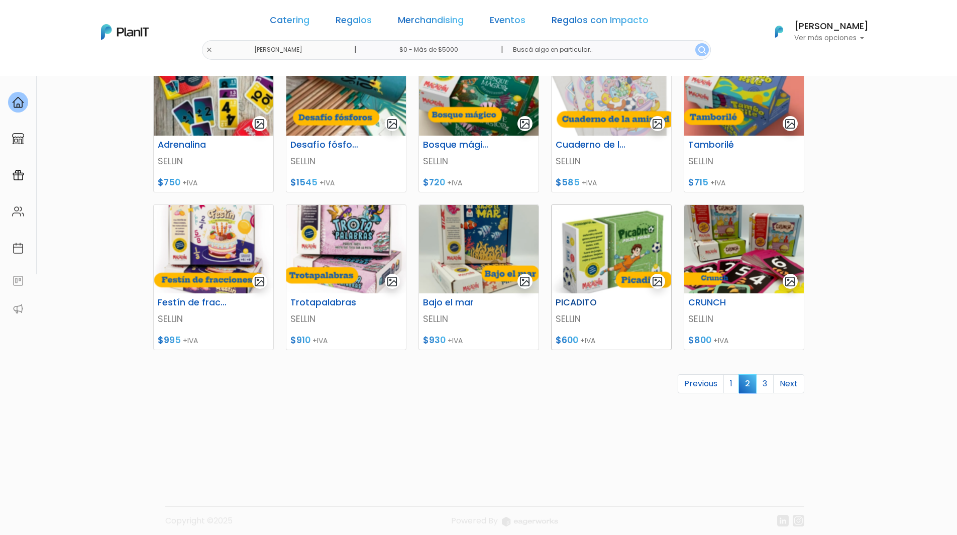
scroll to position [344, 0]
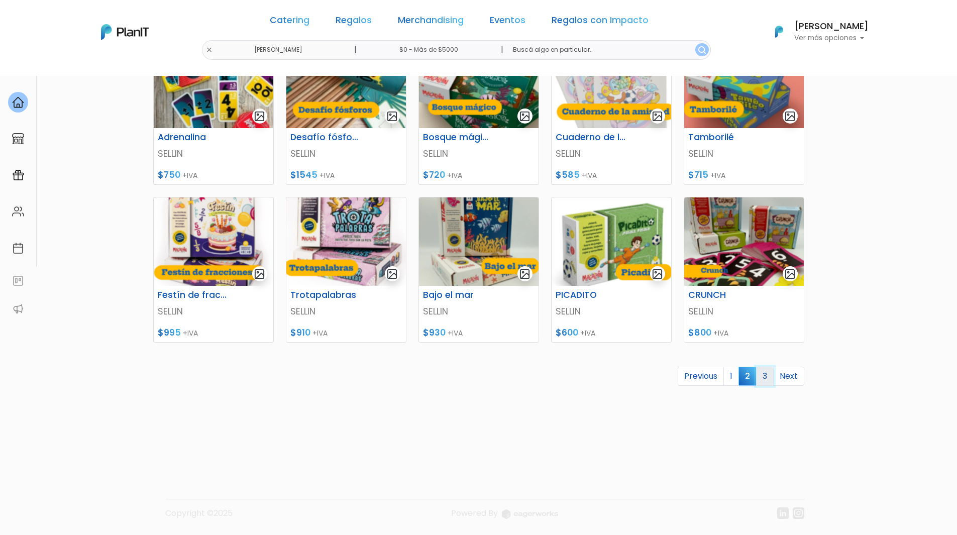
click at [763, 371] on link "3" at bounding box center [765, 376] width 18 height 19
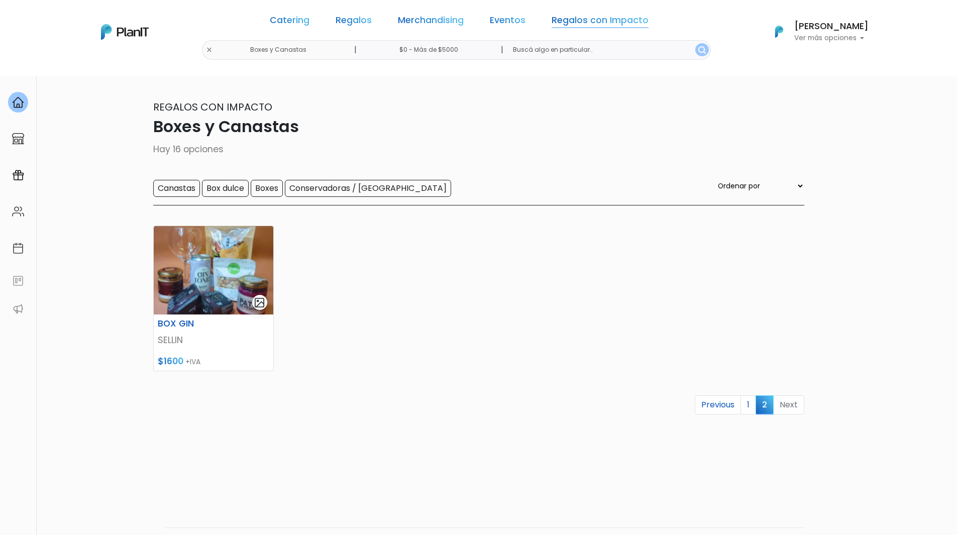
click at [587, 16] on link "Regalos con Impacto" at bounding box center [599, 22] width 97 height 12
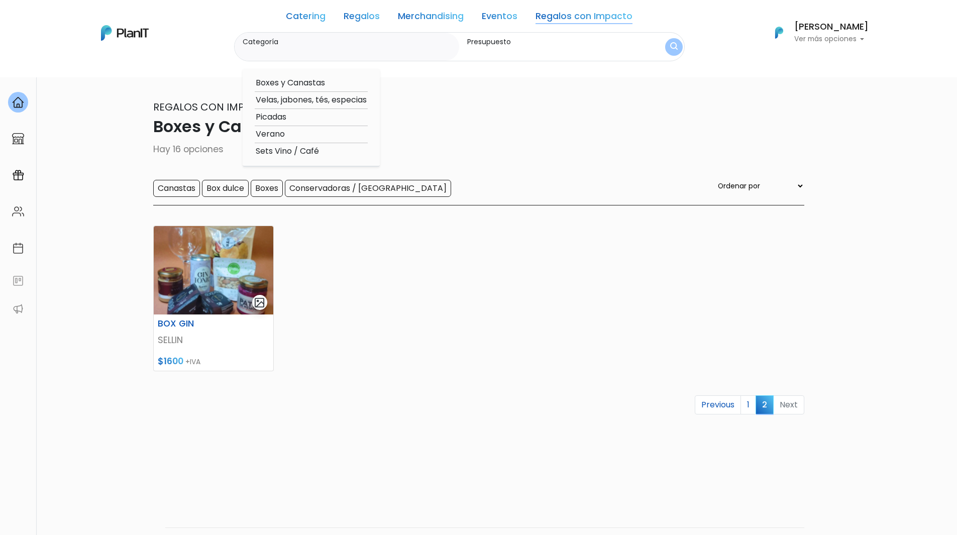
click at [346, 100] on option "Velas, jabones, tés, especias" at bounding box center [311, 100] width 113 height 13
type input "Velas, jabones, tés, especias"
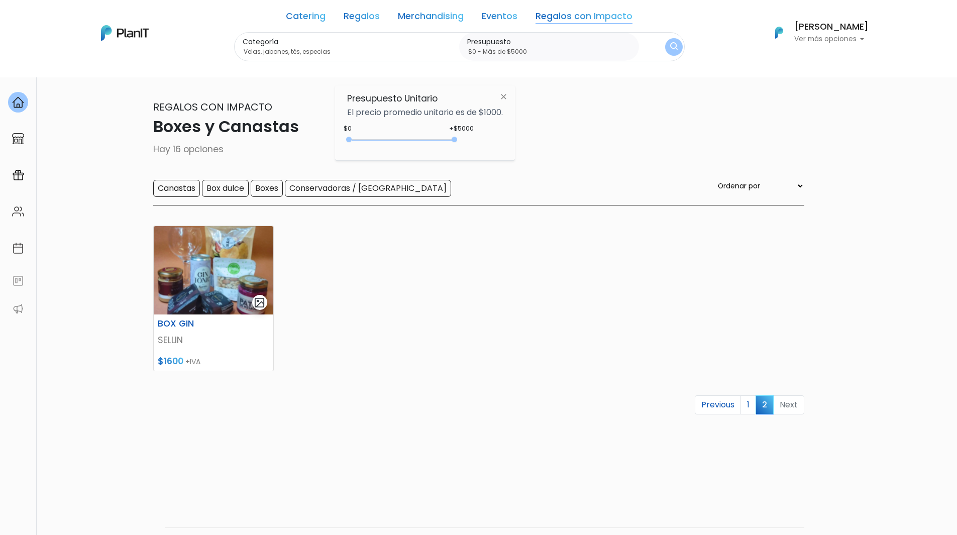
type input "$0 - Más de $5000"
drag, startPoint x: 368, startPoint y: 142, endPoint x: 528, endPoint y: 140, distance: 160.2
click at [528, 140] on body "Catering Regalos Merchandising Eventos Regalos con Impacto Boxes y Canastas | $…" at bounding box center [478, 267] width 957 height 535
click at [506, 98] on img at bounding box center [503, 96] width 19 height 18
click at [670, 47] on img "submit" at bounding box center [674, 47] width 8 height 10
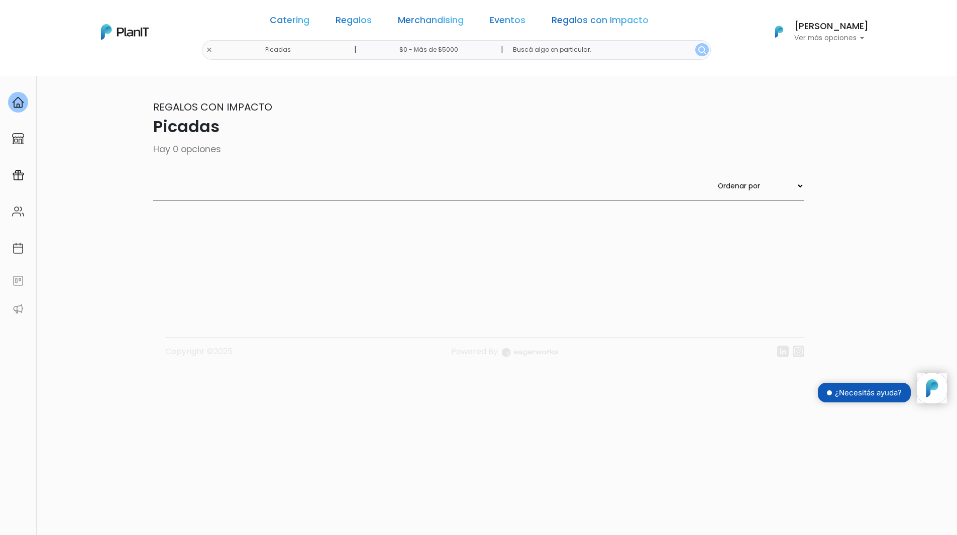
click at [240, 50] on div "Catering Regalos Merchandising Eventos Regalos con Impacto Picadas | $0 - Más d…" at bounding box center [478, 32] width 803 height 56
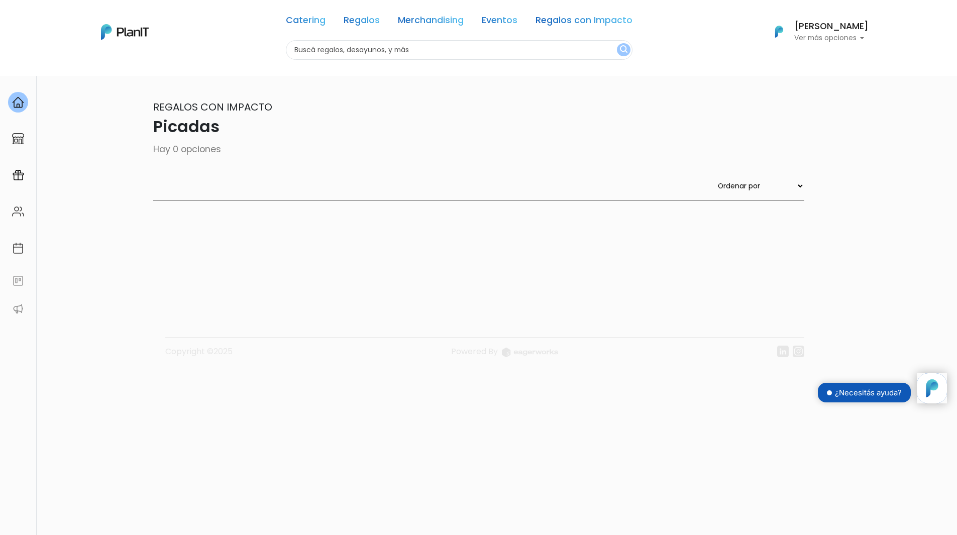
click at [624, 23] on link "Regalos con Impacto" at bounding box center [583, 22] width 97 height 12
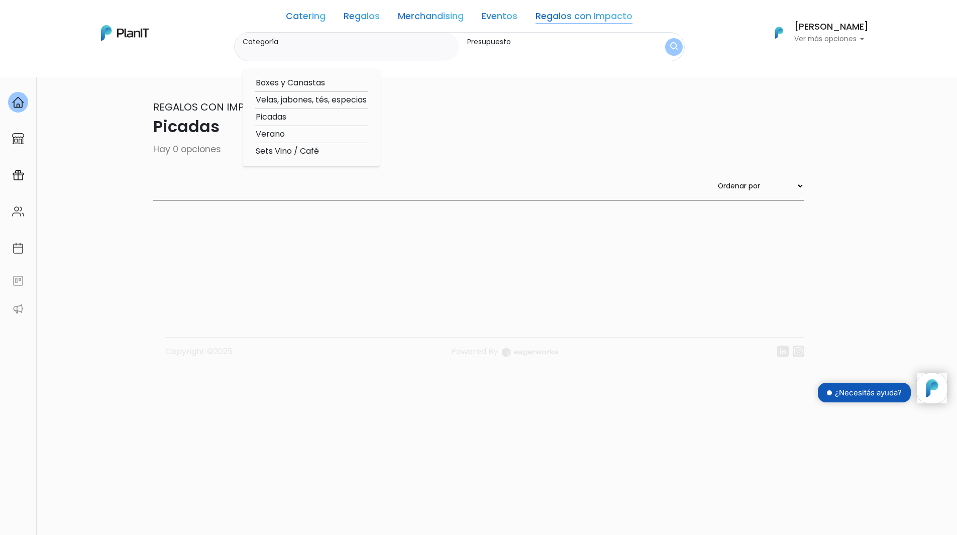
click at [267, 134] on option "Verano" at bounding box center [311, 134] width 113 height 13
type input "Verano"
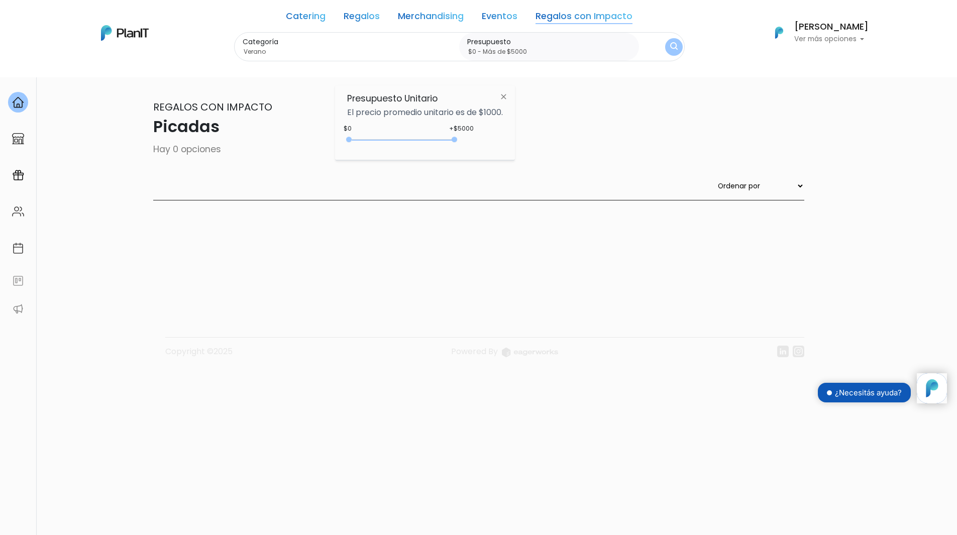
type input "$0 - Más de $5000"
drag, startPoint x: 372, startPoint y: 139, endPoint x: 535, endPoint y: 136, distance: 163.2
click at [535, 136] on body "Catering Regalos Merchandising Eventos Regalos con Impacto Picadas | $0 - Más d…" at bounding box center [478, 267] width 957 height 535
click at [505, 98] on img at bounding box center [503, 96] width 19 height 18
click at [672, 44] on img "submit" at bounding box center [674, 47] width 8 height 10
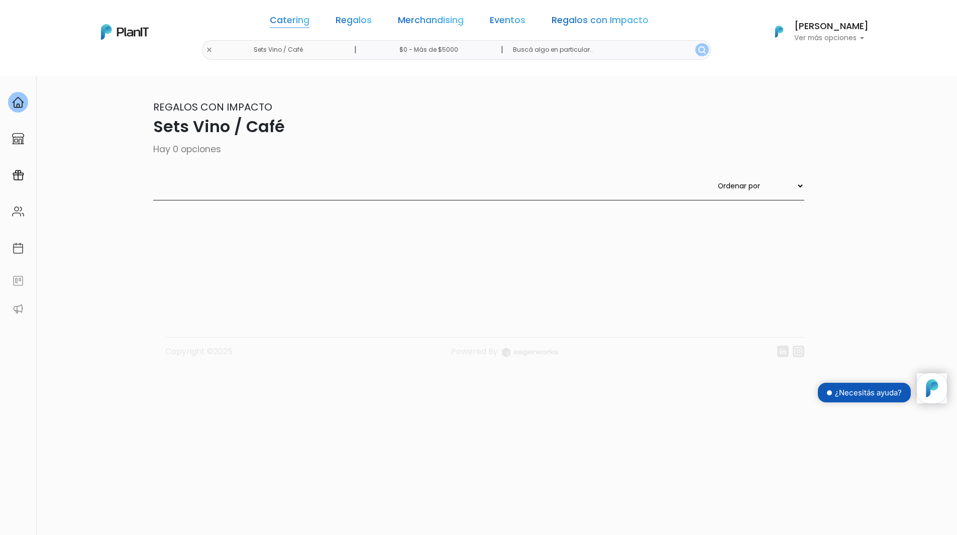
click at [295, 21] on link "Catering" at bounding box center [290, 22] width 40 height 12
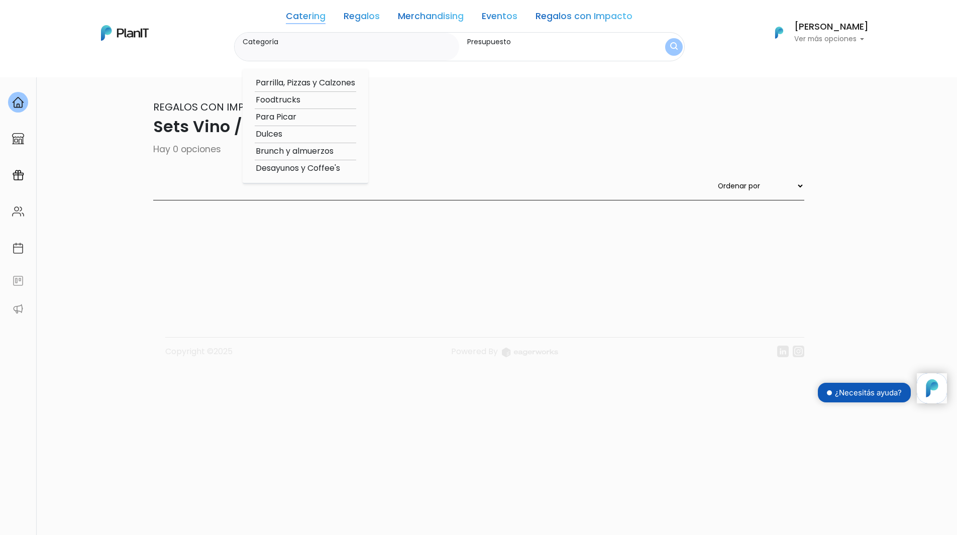
click at [301, 82] on option "Parrilla, Pizzas y Calzones" at bounding box center [305, 83] width 101 height 13
type input "Parrilla, Pizzas y Calzones"
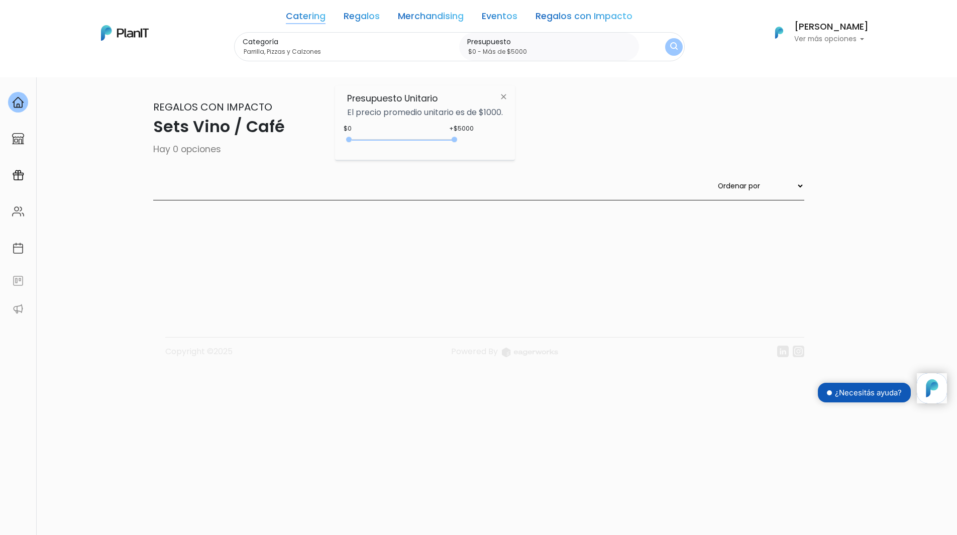
type input "$0 - Más de $5000"
drag, startPoint x: 370, startPoint y: 137, endPoint x: 530, endPoint y: 133, distance: 160.2
click at [529, 133] on body "Catering Regalos Merchandising Eventos Regalos con Impacto Sets Vino / Café | $…" at bounding box center [478, 267] width 957 height 535
click at [506, 99] on img at bounding box center [503, 96] width 19 height 18
click at [668, 47] on button "submit" at bounding box center [674, 47] width 18 height 18
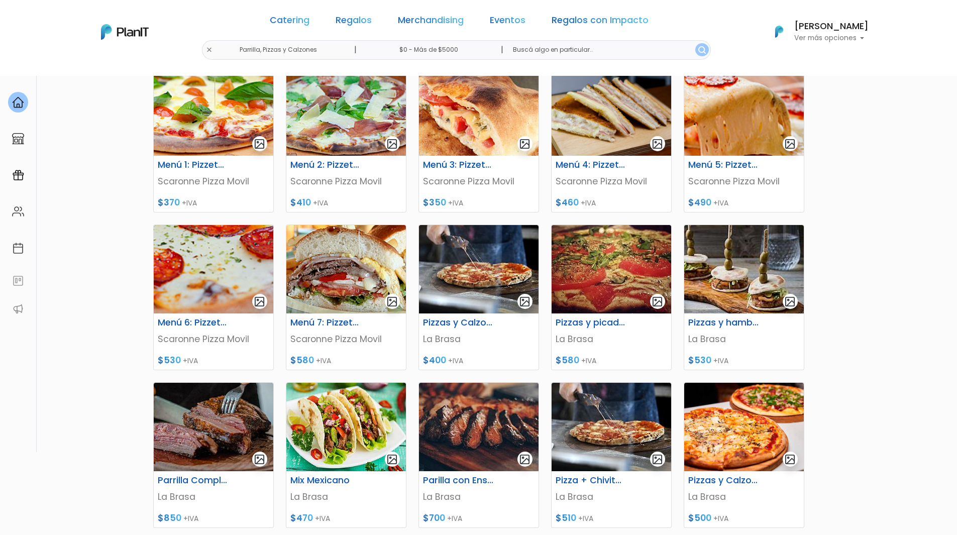
scroll to position [201, 0]
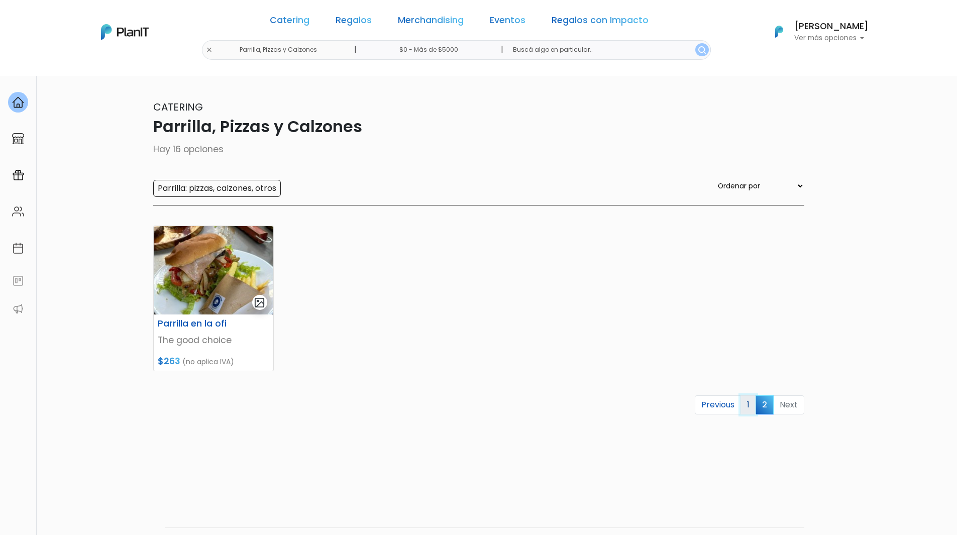
click at [746, 404] on link "1" at bounding box center [748, 404] width 16 height 19
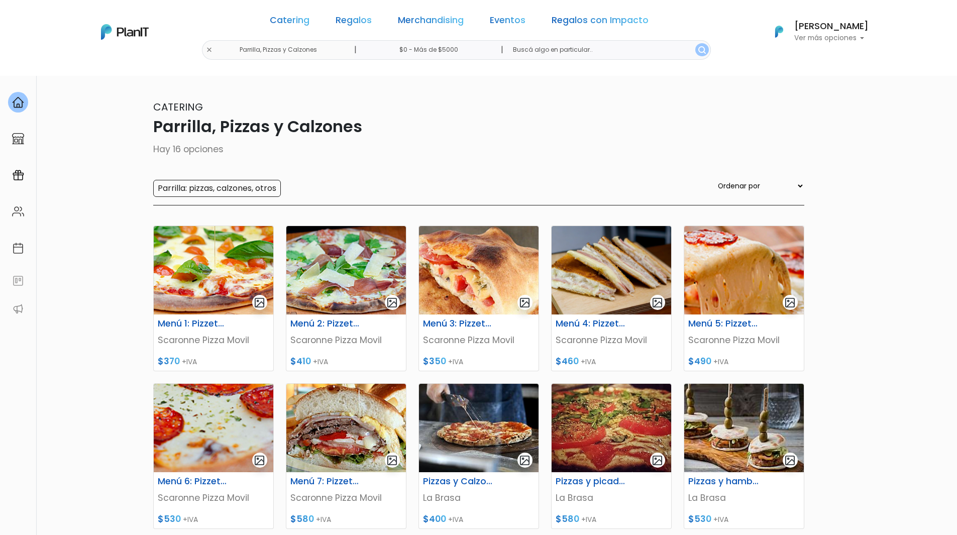
click at [666, 157] on div "Catering Parrilla, Pizzas y Calzones Hay 16 opciones Parrilla: pizzas, calzones…" at bounding box center [478, 152] width 651 height 106
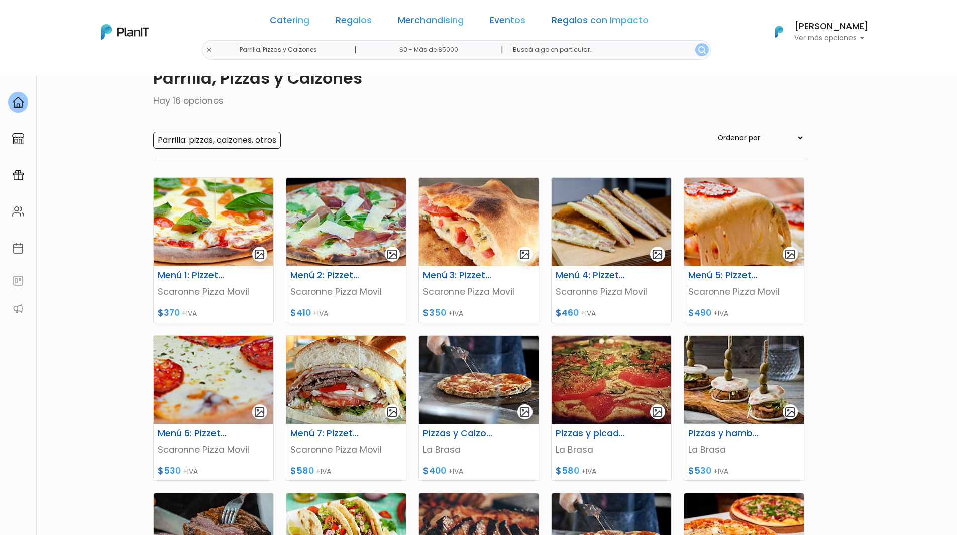
scroll to position [50, 0]
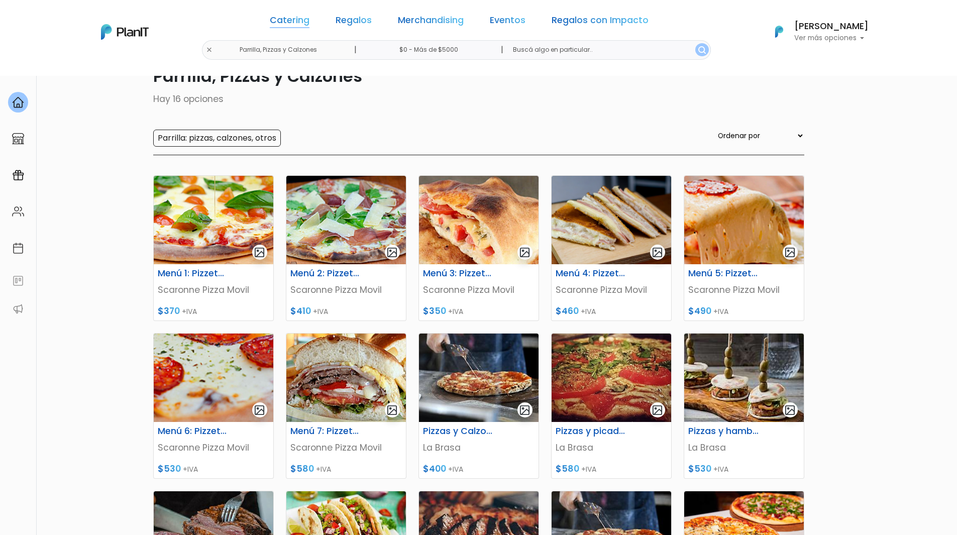
click at [309, 18] on link "Catering" at bounding box center [290, 22] width 40 height 12
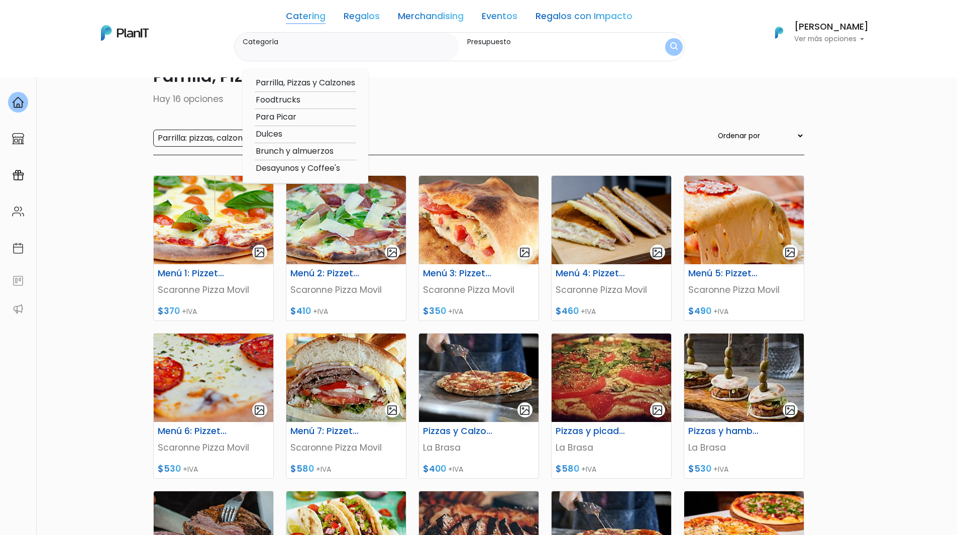
click at [287, 43] on label "Categoría" at bounding box center [349, 42] width 213 height 11
click at [287, 47] on input "Categoría" at bounding box center [349, 52] width 213 height 10
click at [437, 93] on p "Hay 16 opciones" at bounding box center [478, 98] width 651 height 13
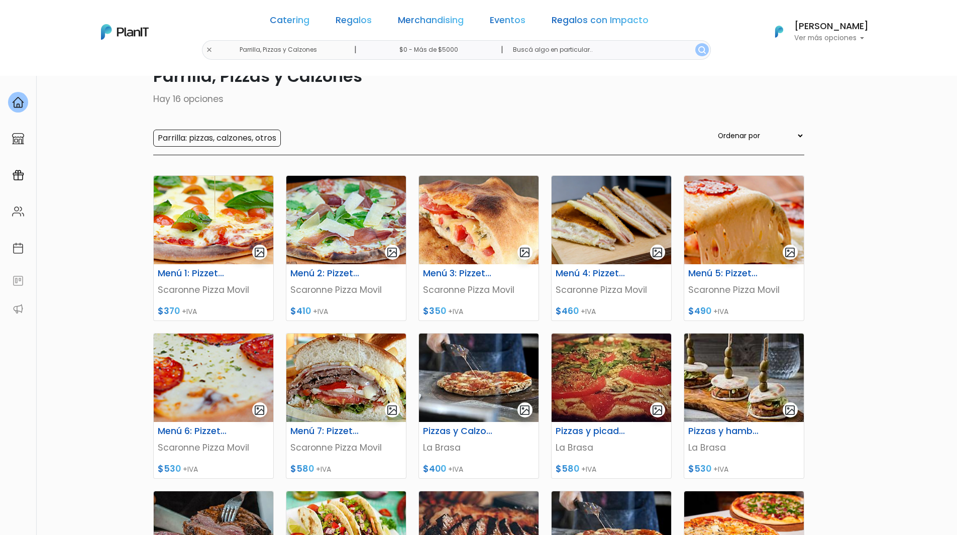
click at [527, 131] on div "Parrilla: pizzas, calzones, otros Ordenar por Menor Precio Mayor Precio Reviews…" at bounding box center [478, 143] width 651 height 26
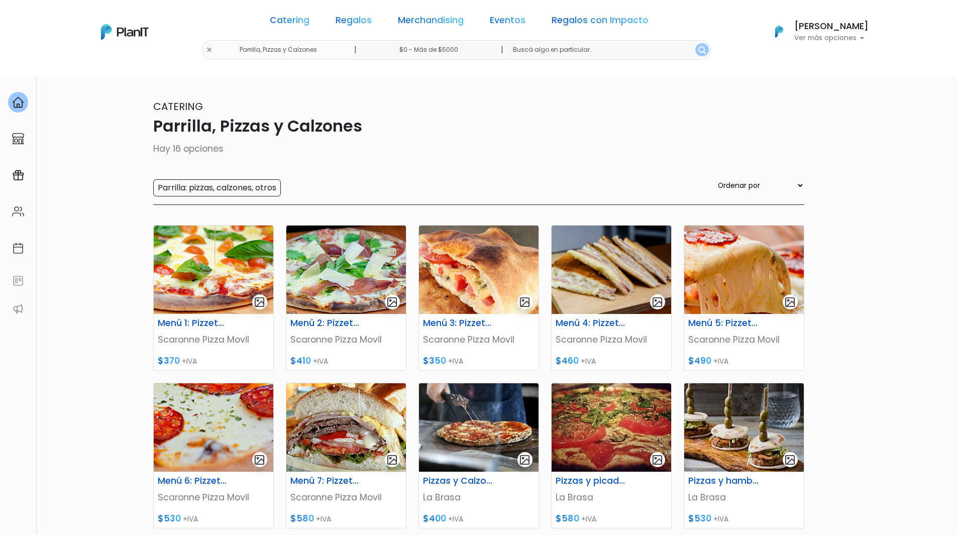
scroll to position [0, 0]
click at [385, 119] on p "Parrilla, Pizzas y Calzones" at bounding box center [478, 126] width 651 height 24
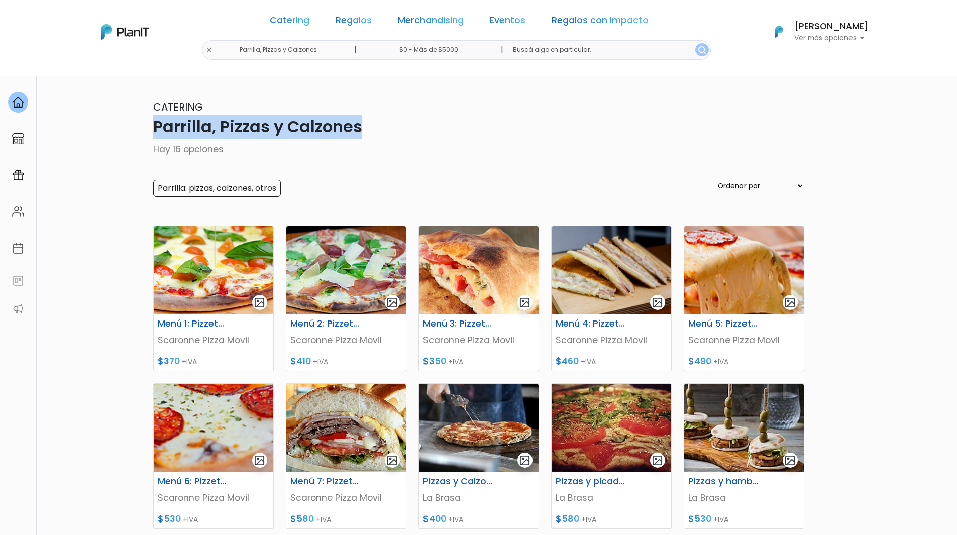
drag, startPoint x: 374, startPoint y: 127, endPoint x: 149, endPoint y: 129, distance: 225.0
click at [149, 129] on div "16 resultados Catering Parrilla, Pizzas y Calzones Hay 16 opciones Parrilla: pi…" at bounding box center [478, 434] width 663 height 719
copy p "Parrilla, Pizzas y Calzones"
click at [533, 151] on p "Hay 16 opciones" at bounding box center [478, 149] width 651 height 13
